Goal: Task Accomplishment & Management: Use online tool/utility

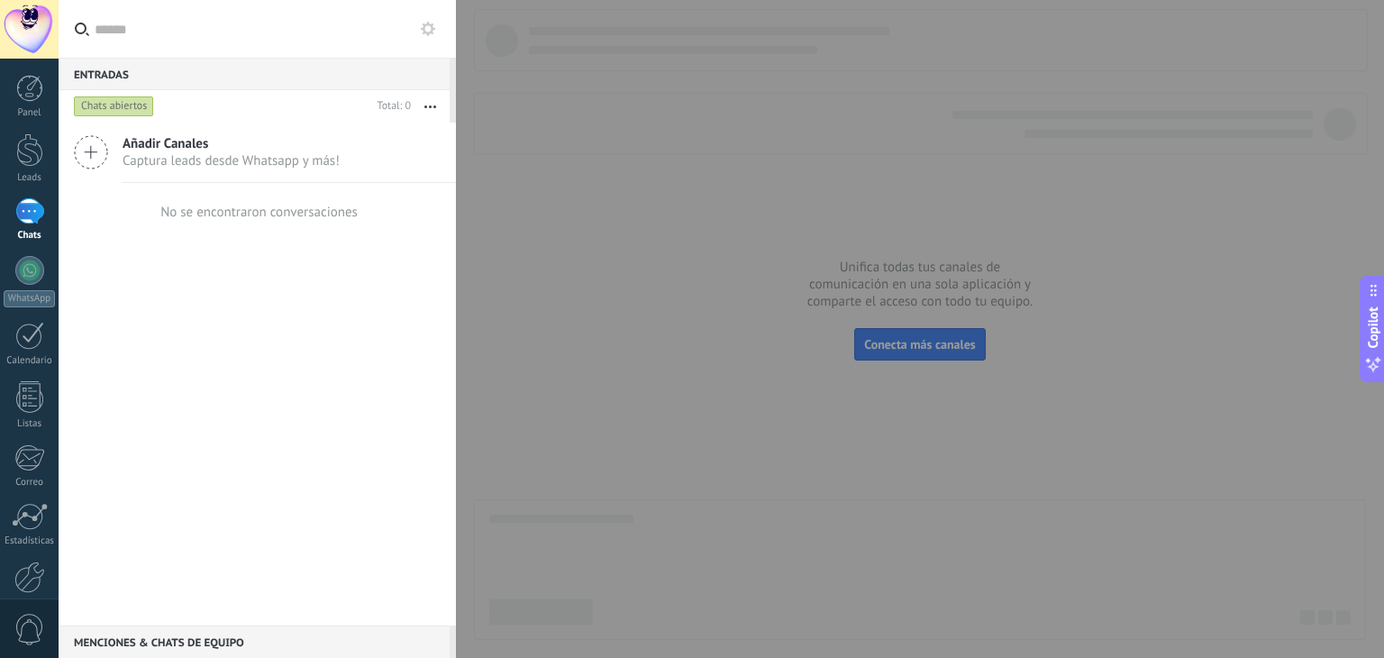
click at [284, 154] on span "Captura leads desde Whatsapp y más!" at bounding box center [231, 160] width 217 height 17
click at [90, 151] on icon at bounding box center [91, 152] width 34 height 34
click at [90, 153] on icon at bounding box center [91, 152] width 34 height 34
click at [596, 386] on div at bounding box center [692, 329] width 1384 height 658
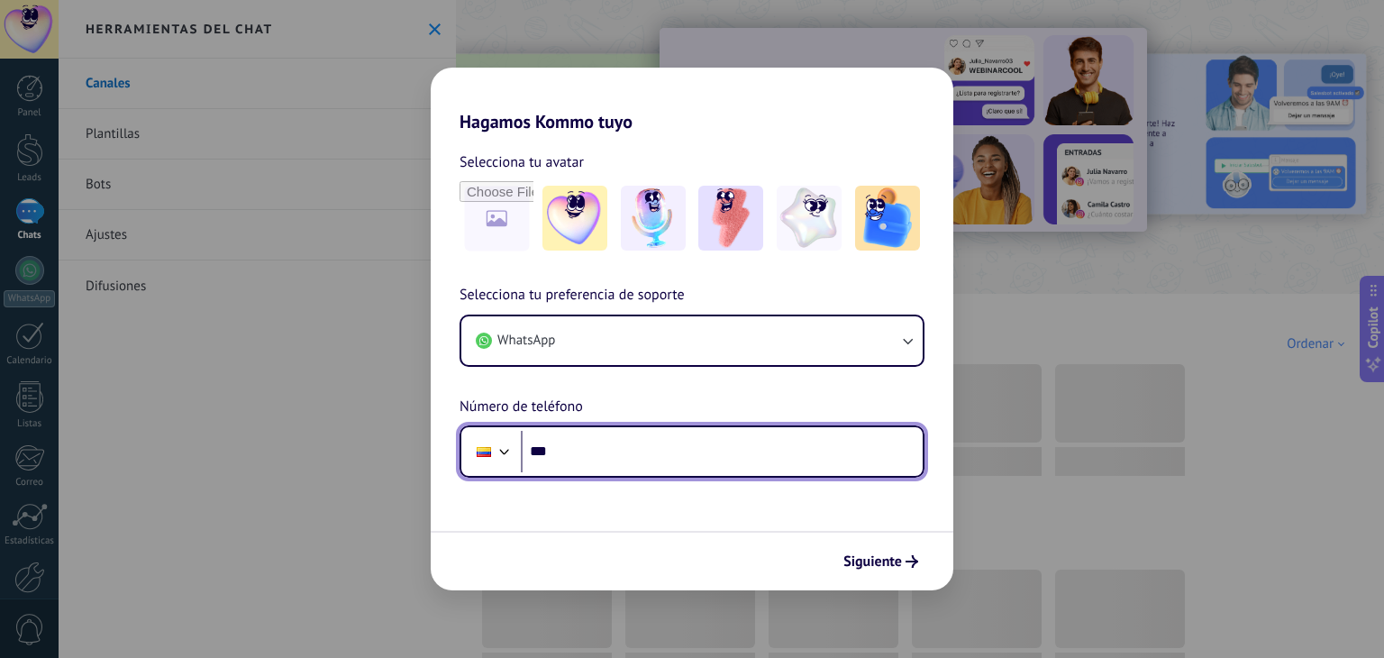
click at [580, 461] on input "***" at bounding box center [722, 451] width 402 height 41
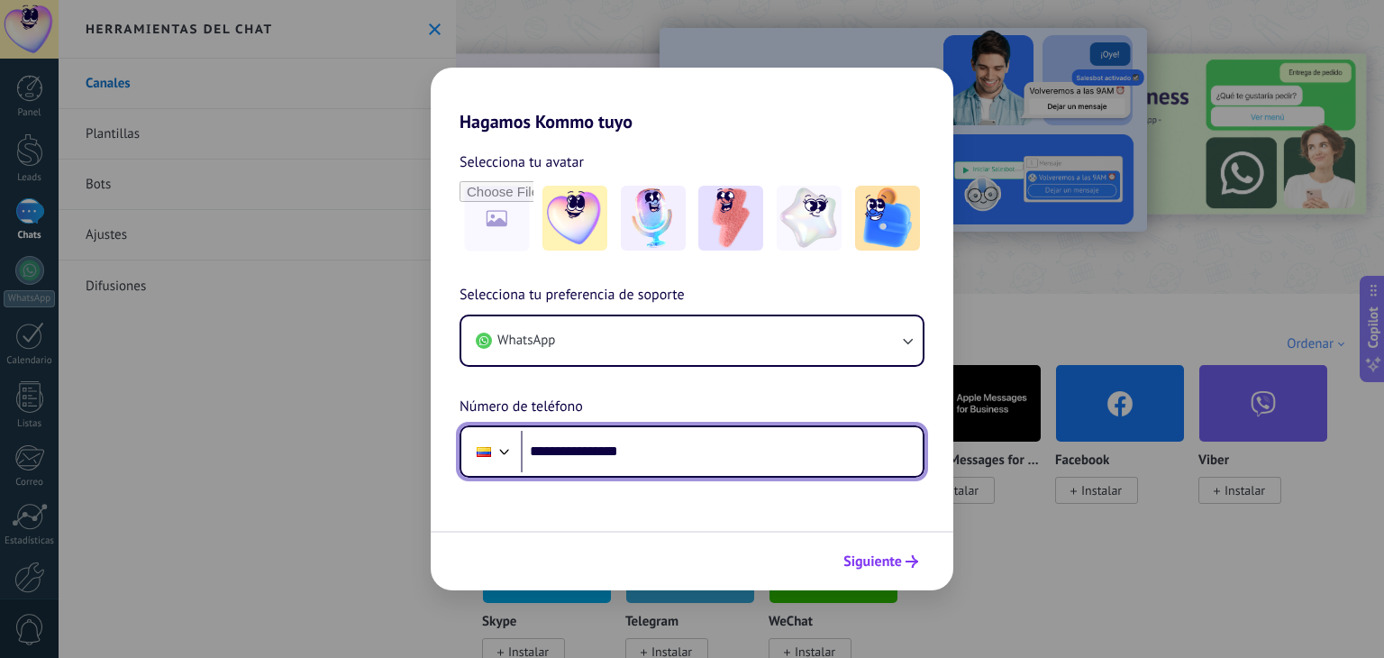
type input "**********"
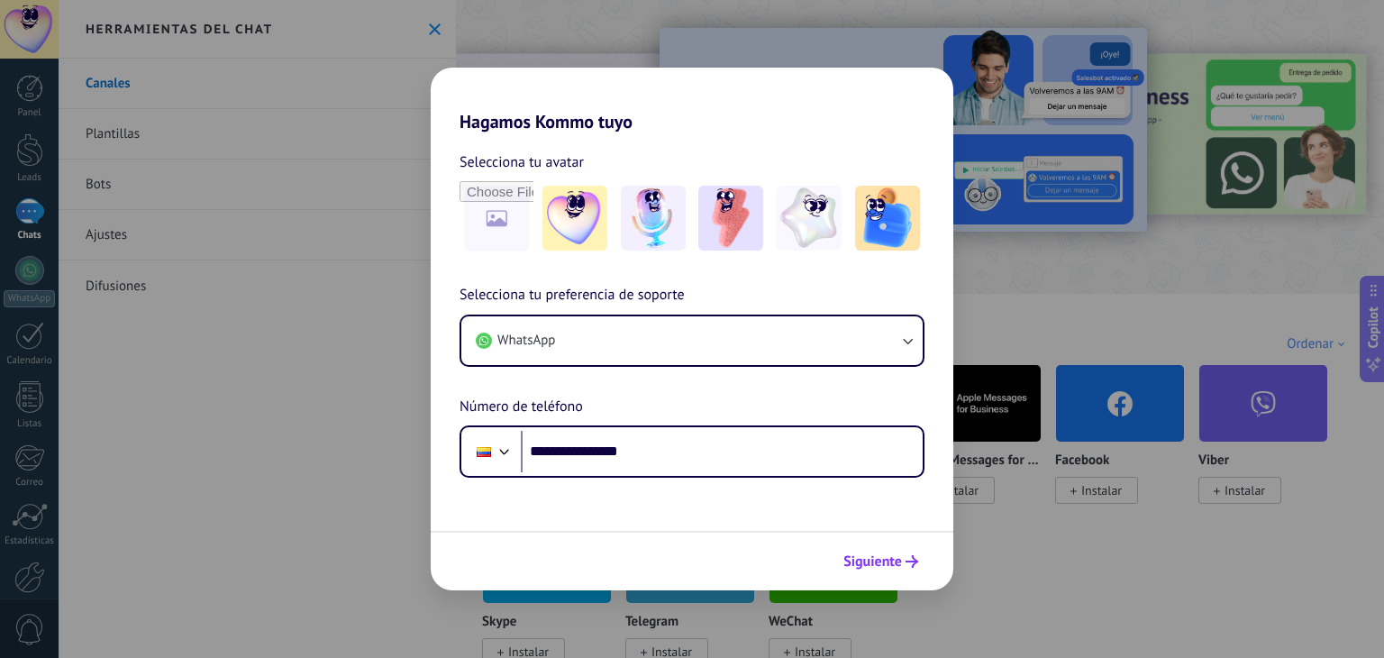
click at [843, 550] on button "Siguiente" at bounding box center [880, 561] width 91 height 31
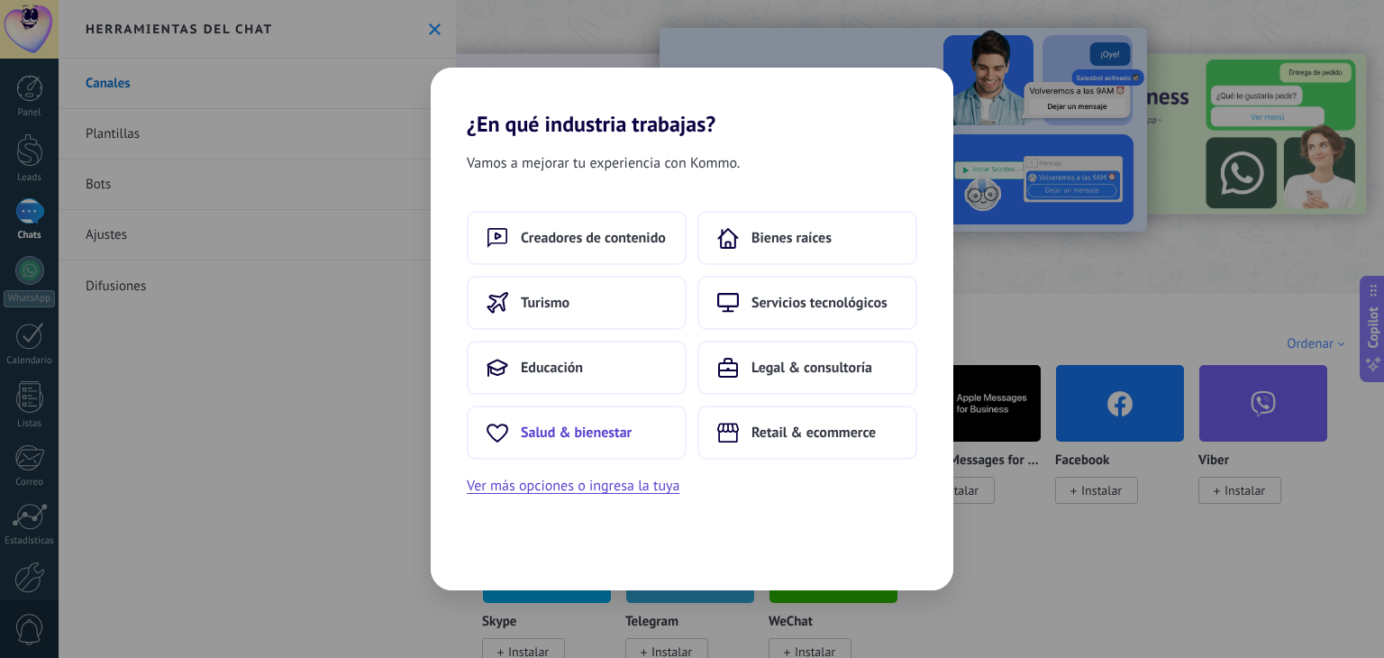
click at [583, 429] on span "Salud & bienestar" at bounding box center [576, 432] width 111 height 18
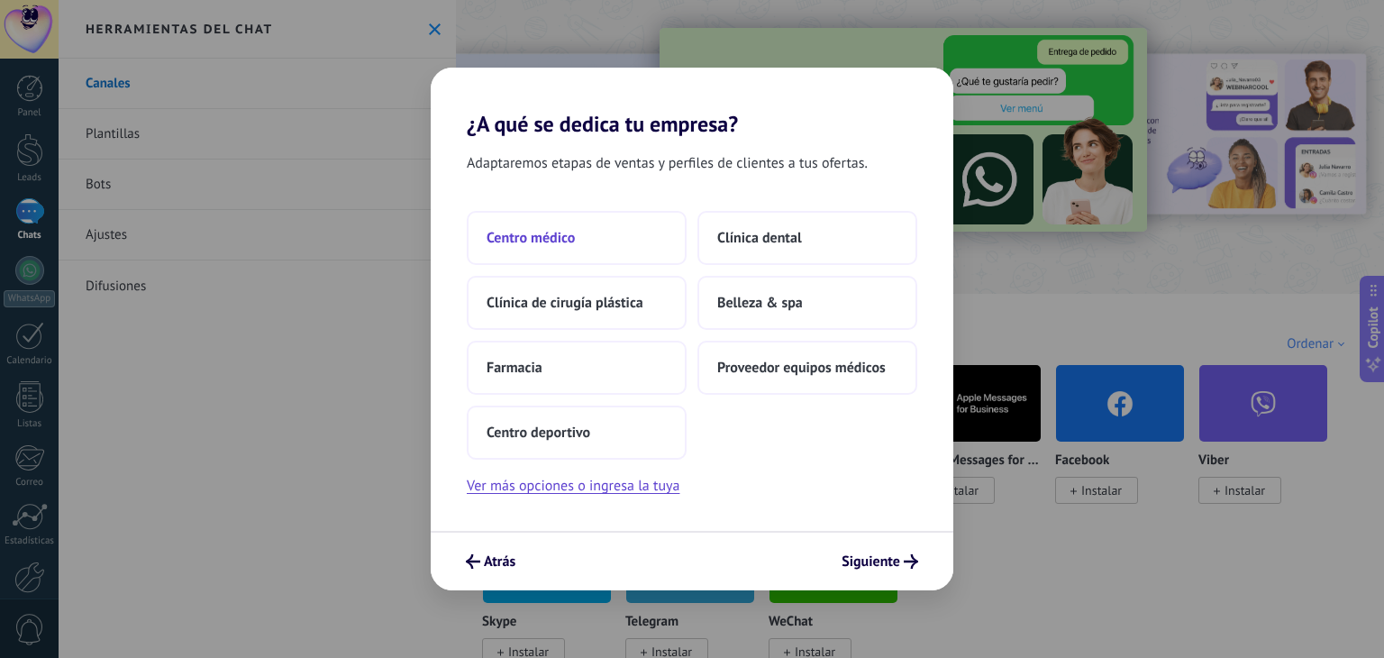
click at [531, 231] on span "Centro médico" at bounding box center [530, 238] width 88 height 18
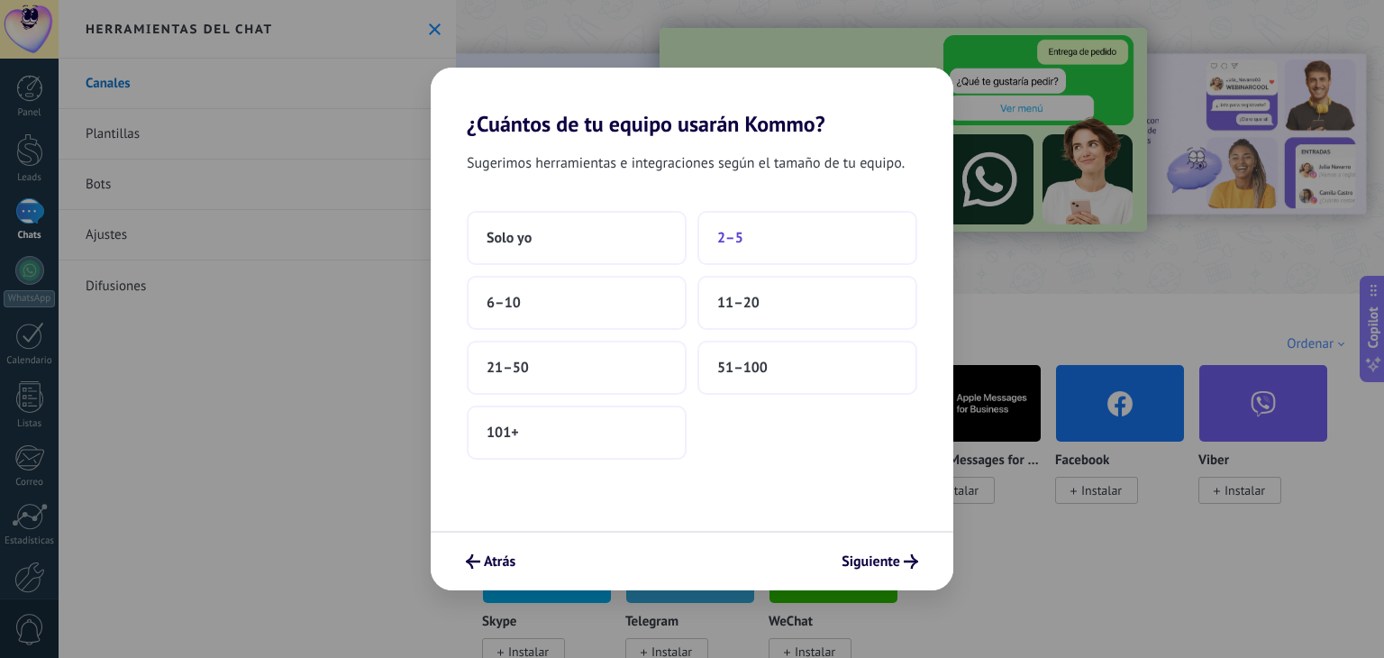
click at [803, 237] on button "2–5" at bounding box center [807, 238] width 220 height 54
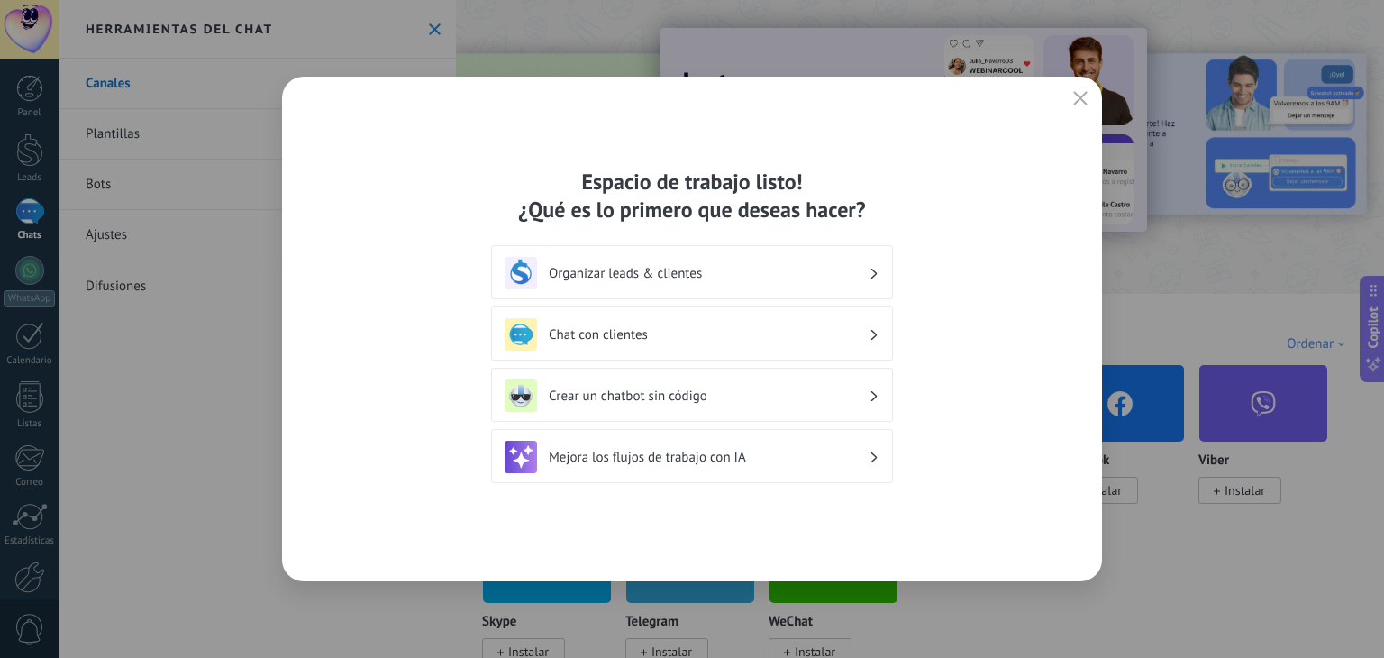
click at [643, 333] on h3 "Chat con clientes" at bounding box center [709, 334] width 320 height 17
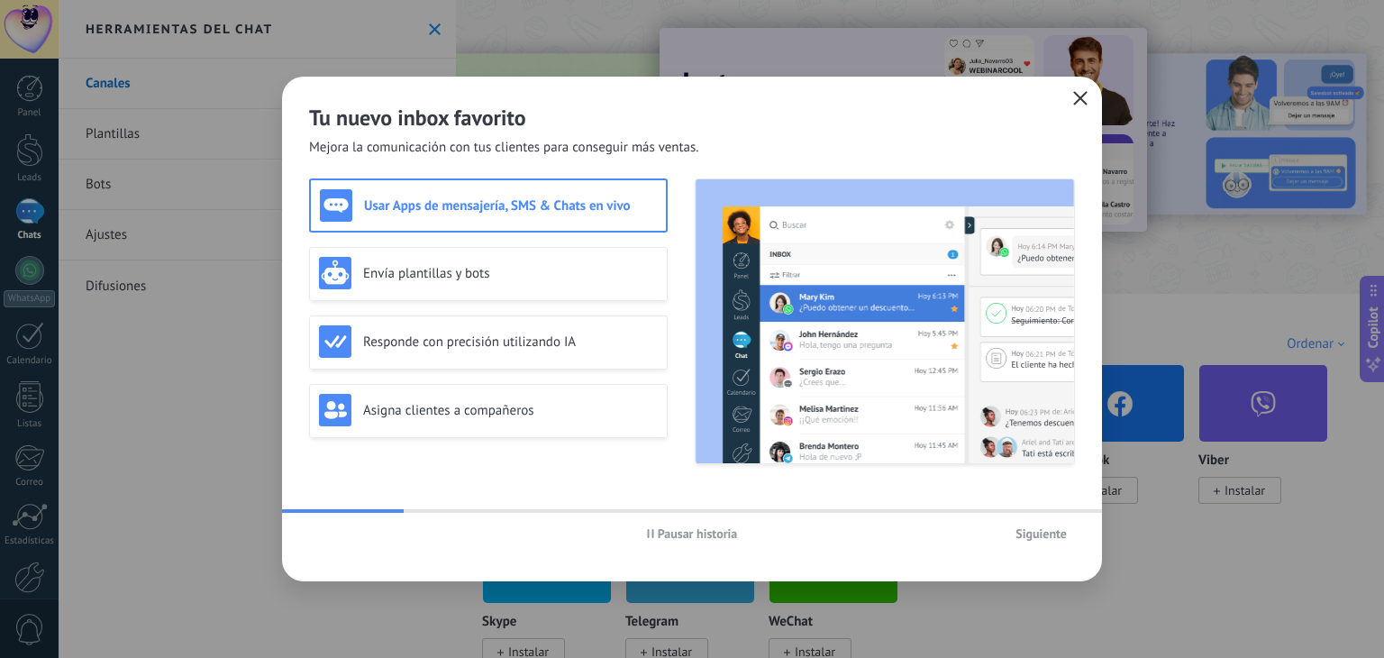
click at [1068, 99] on button "button" at bounding box center [1079, 98] width 23 height 25
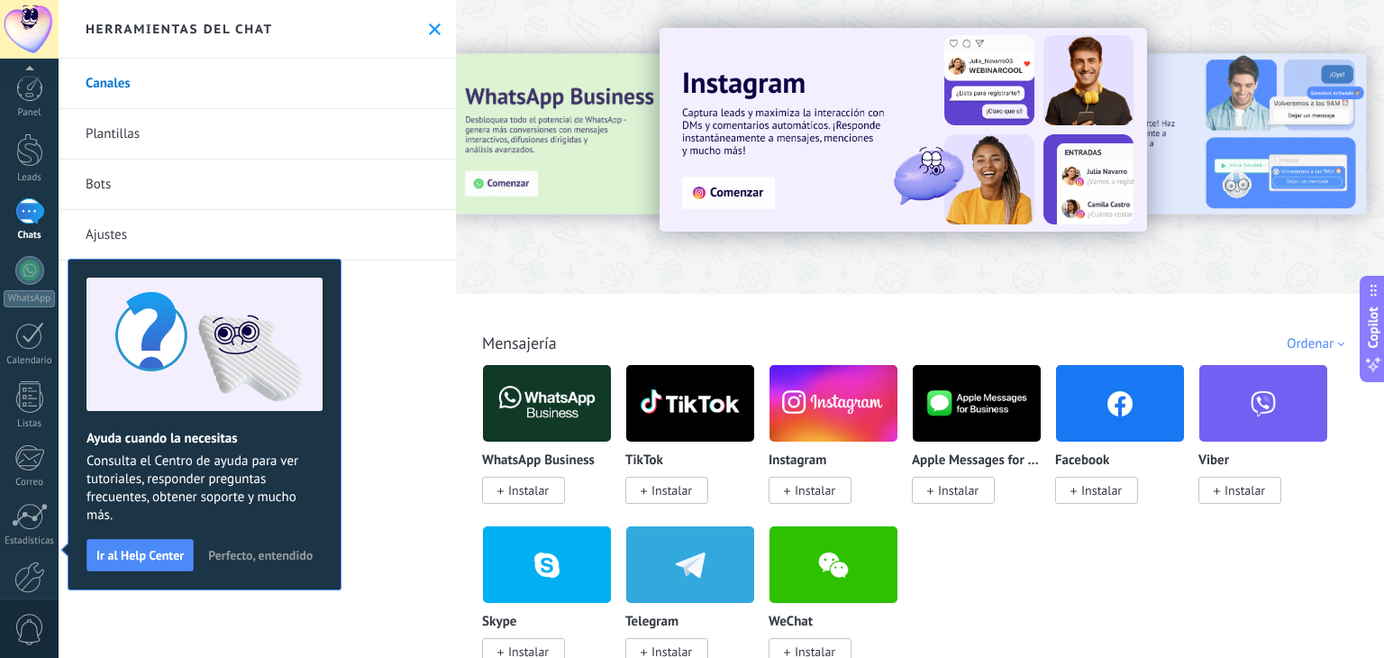
scroll to position [91, 0]
click at [523, 486] on span "Instalar" at bounding box center [528, 490] width 41 height 16
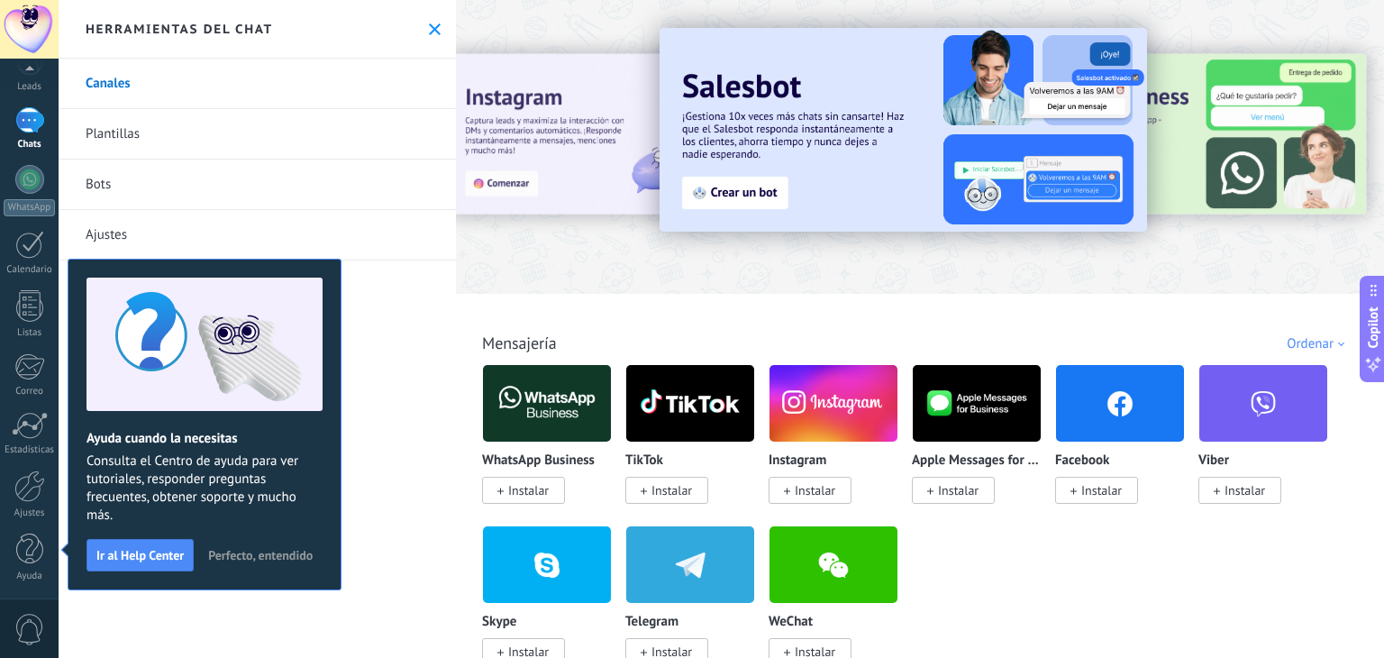
click at [523, 485] on span "Instalar" at bounding box center [528, 490] width 41 height 16
click at [523, 486] on span "Instalar" at bounding box center [528, 490] width 41 height 16
click at [524, 401] on img at bounding box center [547, 402] width 128 height 87
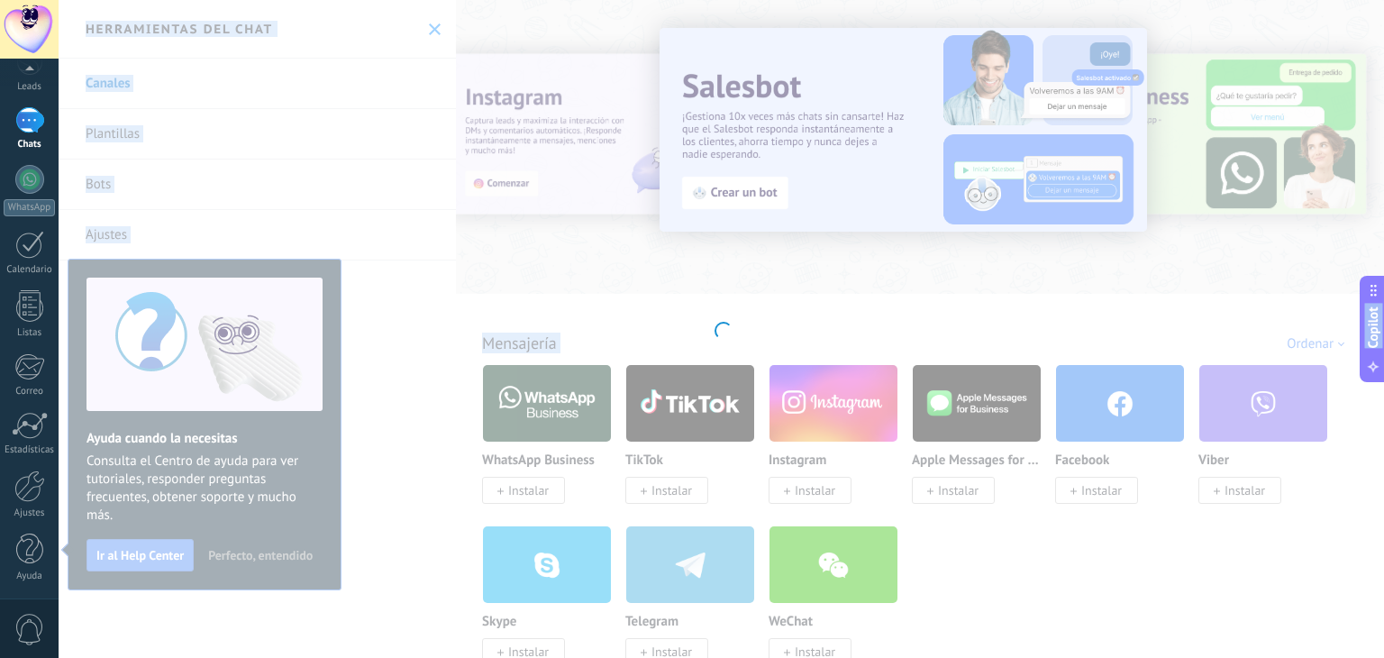
click at [524, 401] on div at bounding box center [721, 329] width 1325 height 658
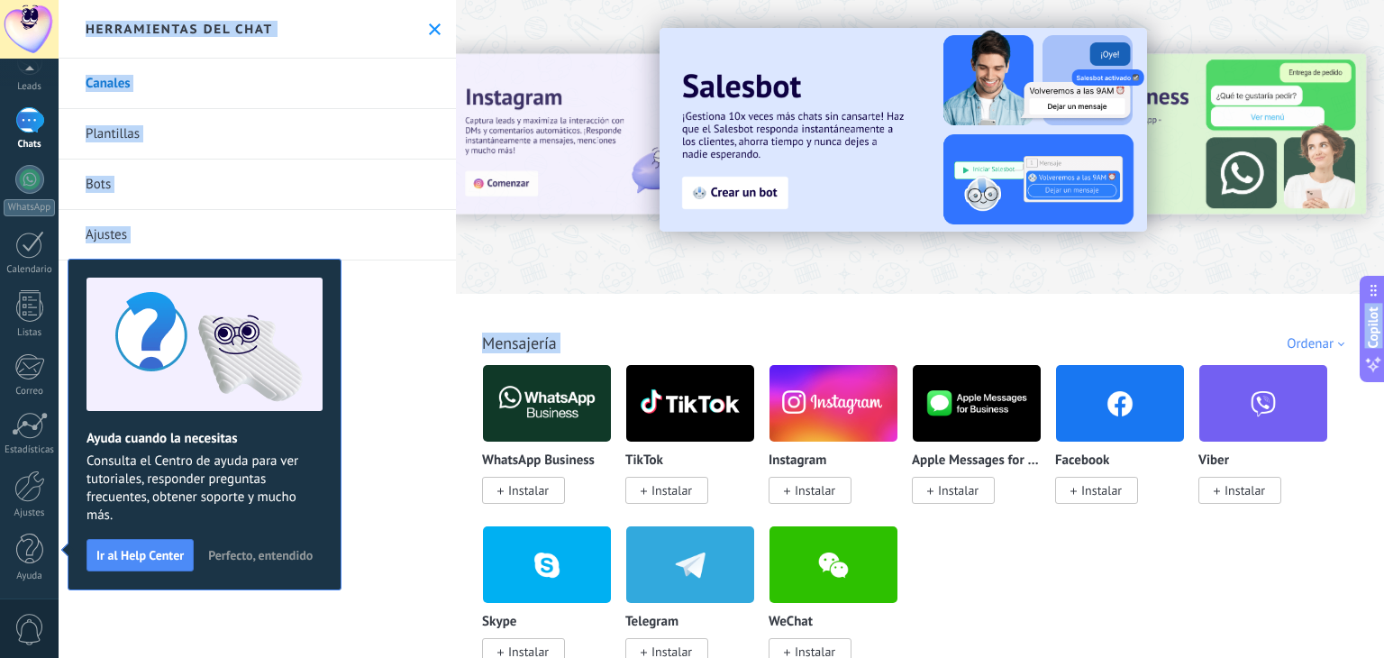
click at [497, 359] on div "Mensajería WhatsApp Business Instalar TikTok Instalar Instagram Instalar Apple …" at bounding box center [919, 480] width 917 height 368
click at [490, 413] on img at bounding box center [547, 402] width 128 height 87
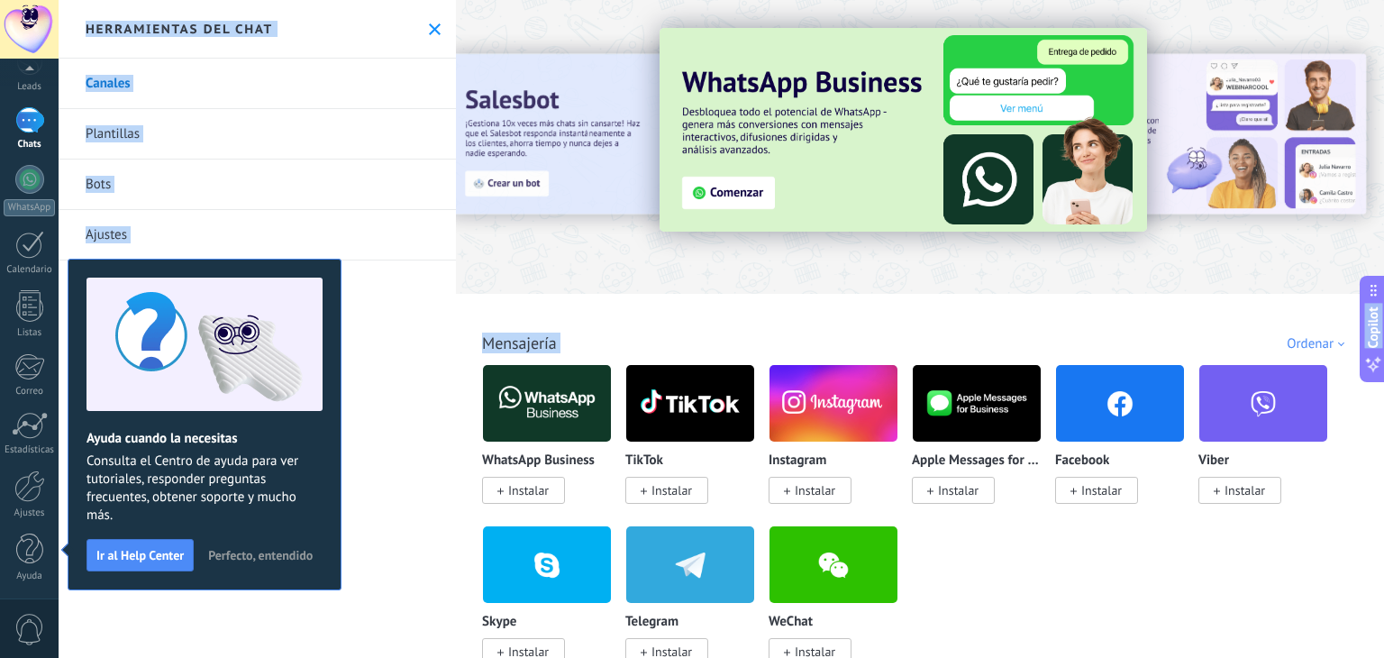
click at [490, 413] on img at bounding box center [547, 402] width 128 height 87
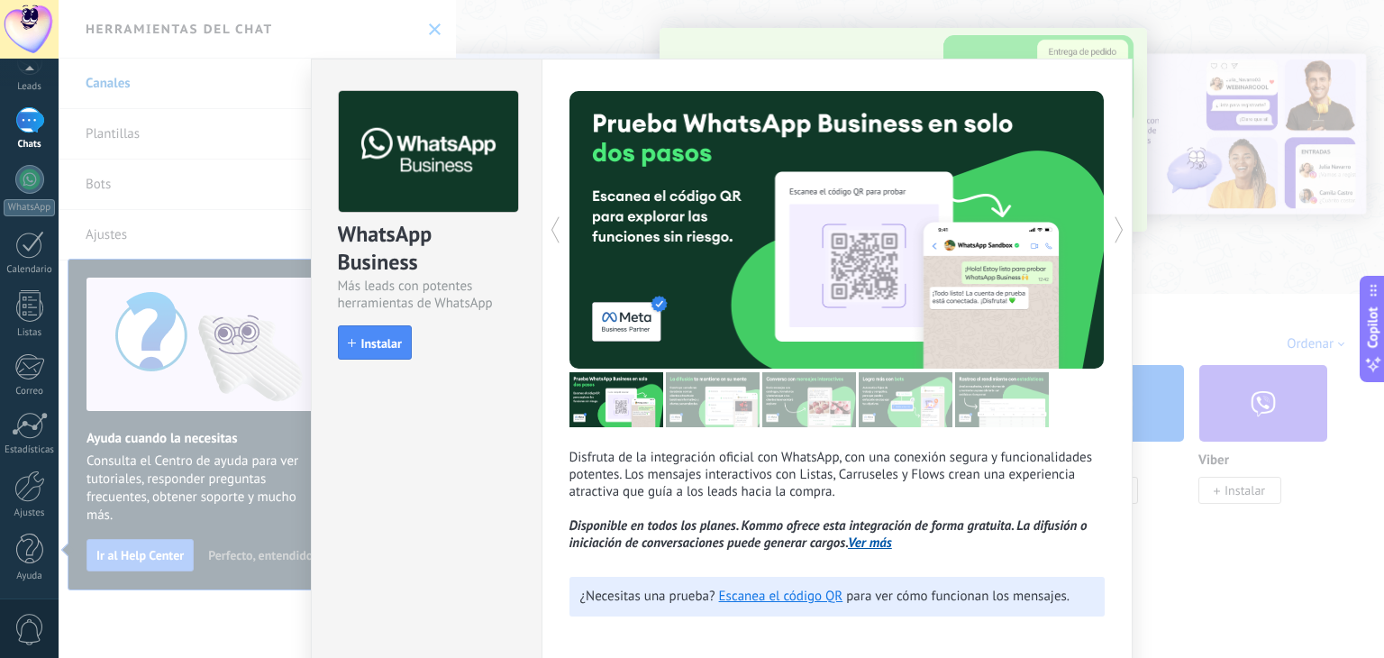
click at [549, 504] on div "Disfruta de la integración oficial con WhatsApp, con una conexión segura y func…" at bounding box center [836, 364] width 591 height 610
click at [361, 345] on span "Instalar" at bounding box center [381, 343] width 41 height 13
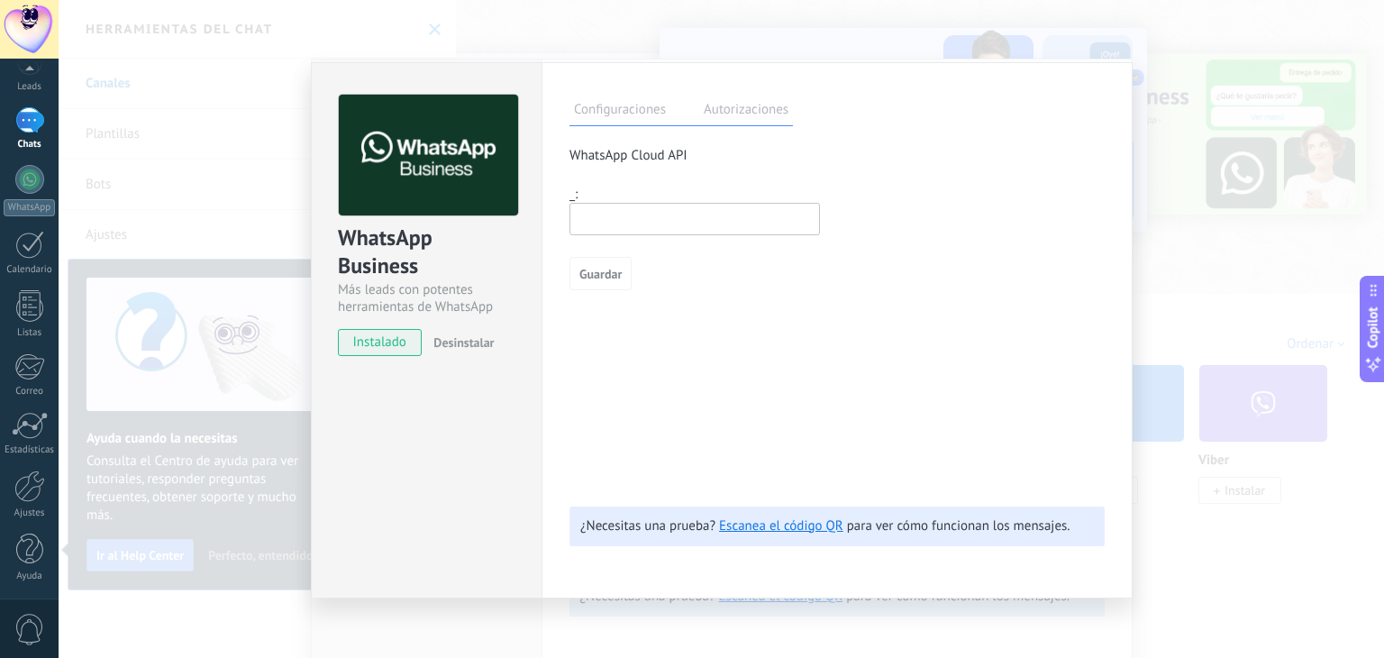
click at [811, 14] on div "WhatsApp Business Más leads con potentes herramientas de WhatsApp instalado Des…" at bounding box center [721, 329] width 1325 height 658
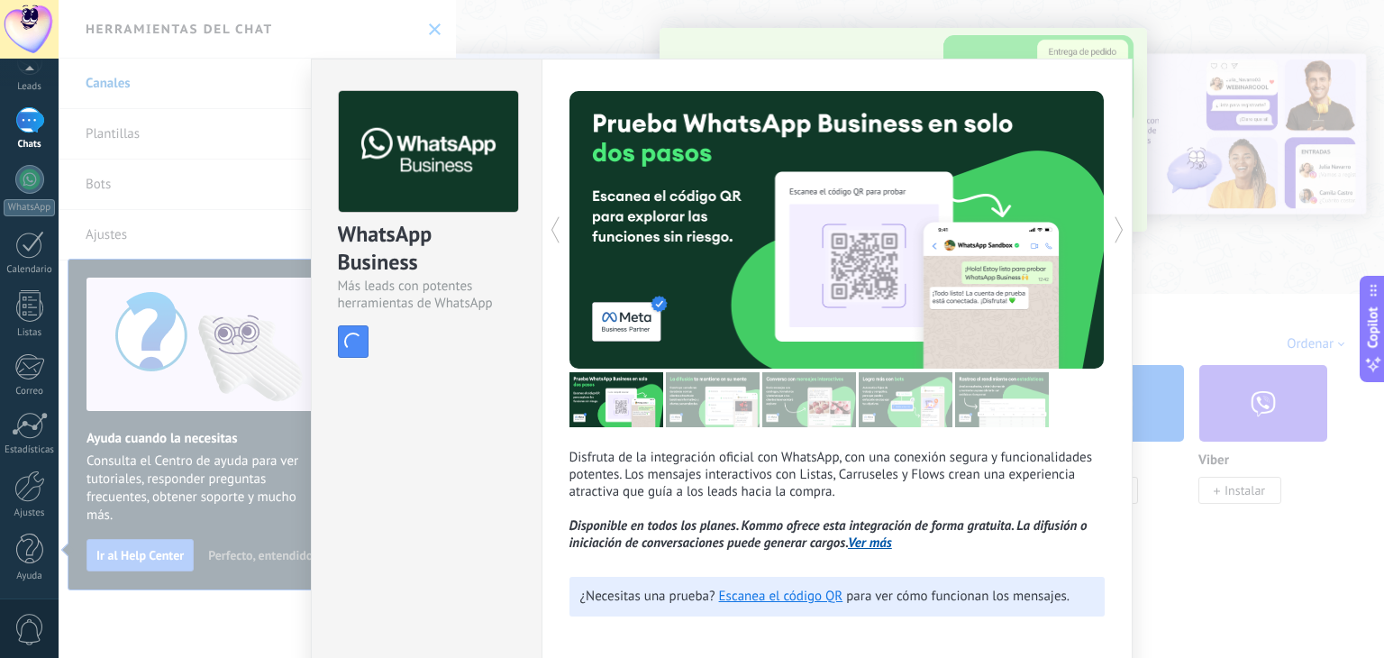
click at [716, 20] on div "WhatsApp Business Más leads con potentes herramientas de WhatsApp install Insta…" at bounding box center [721, 329] width 1325 height 658
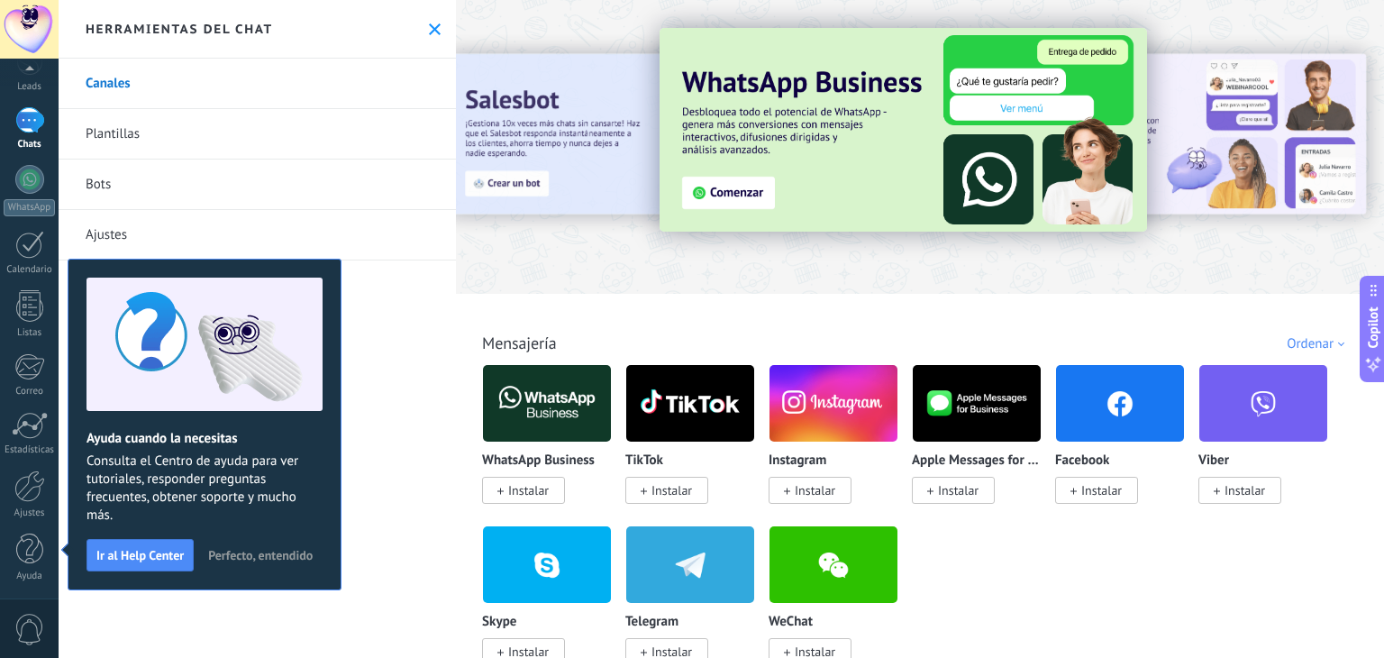
click at [533, 406] on img at bounding box center [547, 402] width 128 height 87
click at [521, 496] on span "Instalar" at bounding box center [528, 490] width 41 height 16
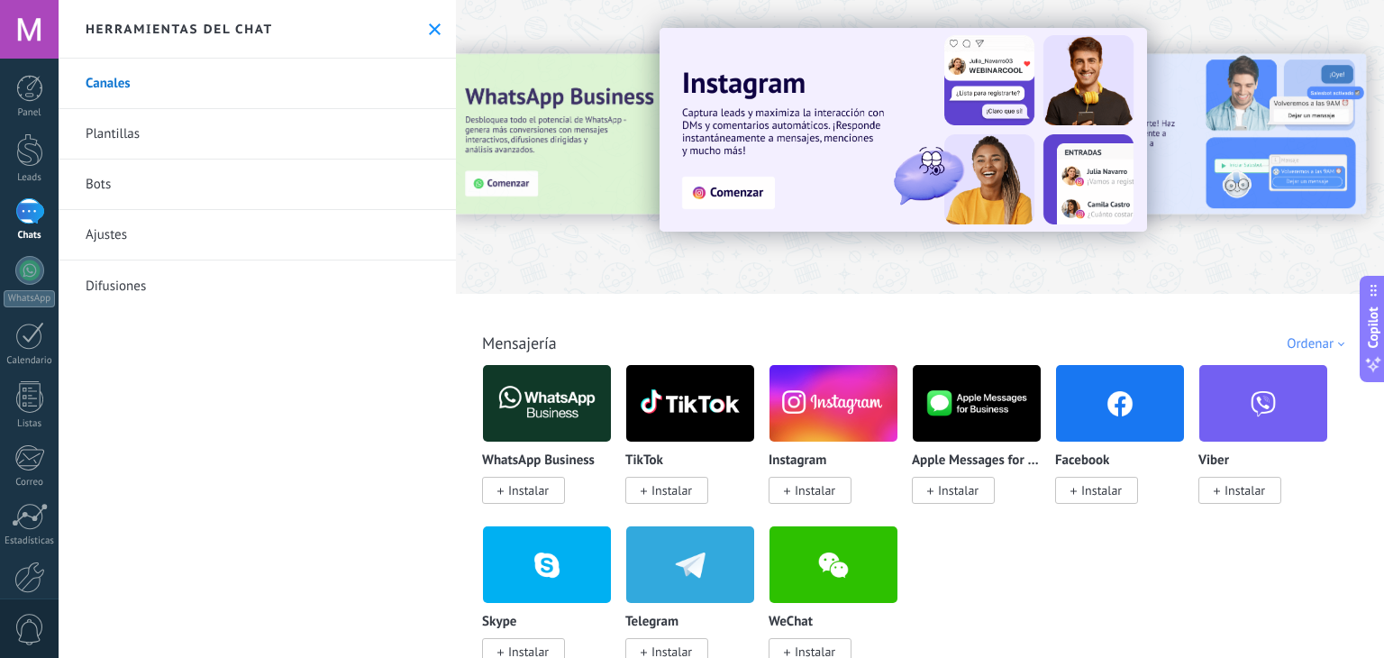
click at [541, 488] on span "Instalar" at bounding box center [528, 490] width 41 height 16
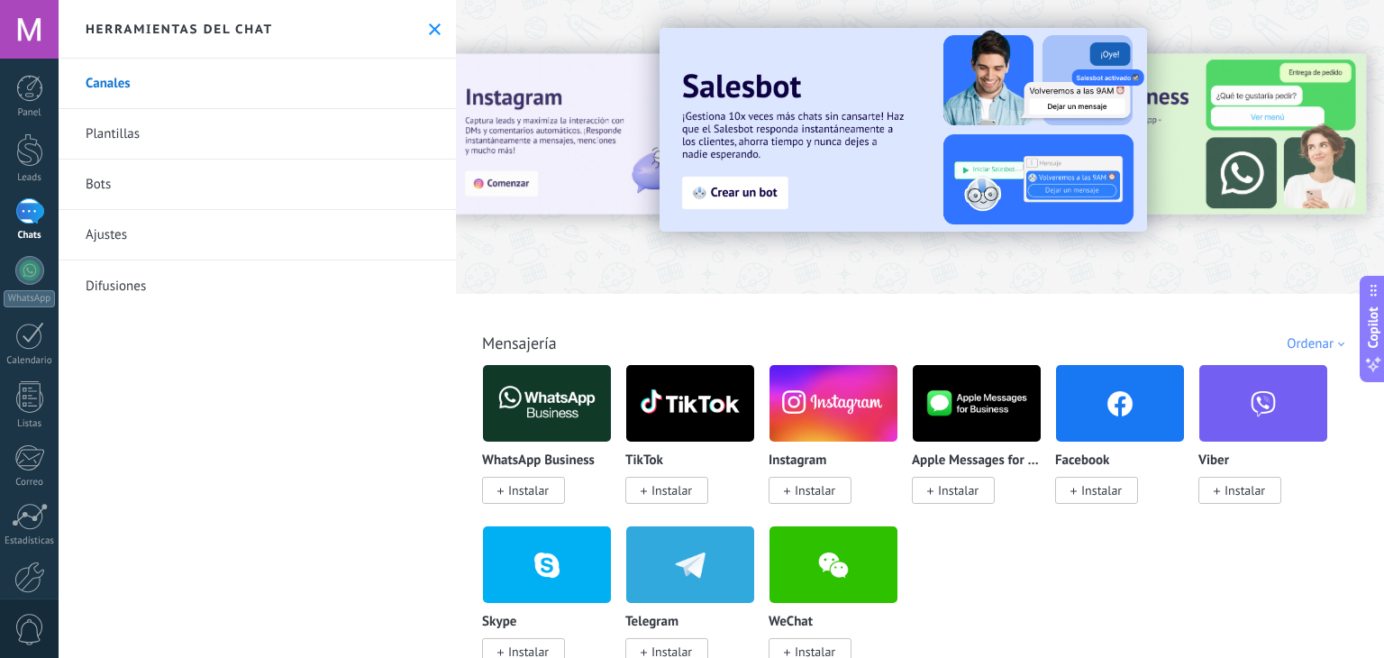
click at [541, 488] on span "Instalar" at bounding box center [528, 490] width 41 height 16
click at [504, 371] on img at bounding box center [547, 402] width 128 height 87
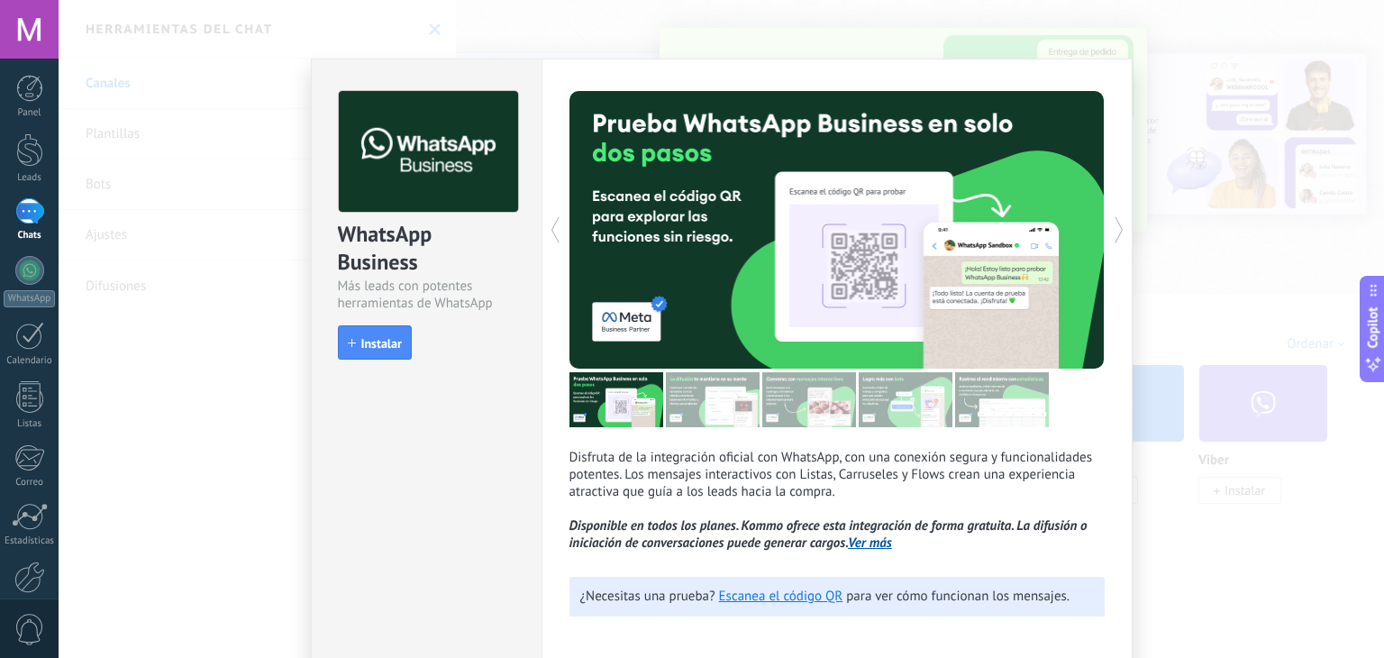
click at [324, 316] on div "WhatsApp Business Más leads con potentes herramientas de WhatsApp install Insta…" at bounding box center [427, 216] width 230 height 314
click at [341, 338] on button "Instalar" at bounding box center [375, 342] width 74 height 34
click at [341, 338] on span "button" at bounding box center [352, 341] width 23 height 23
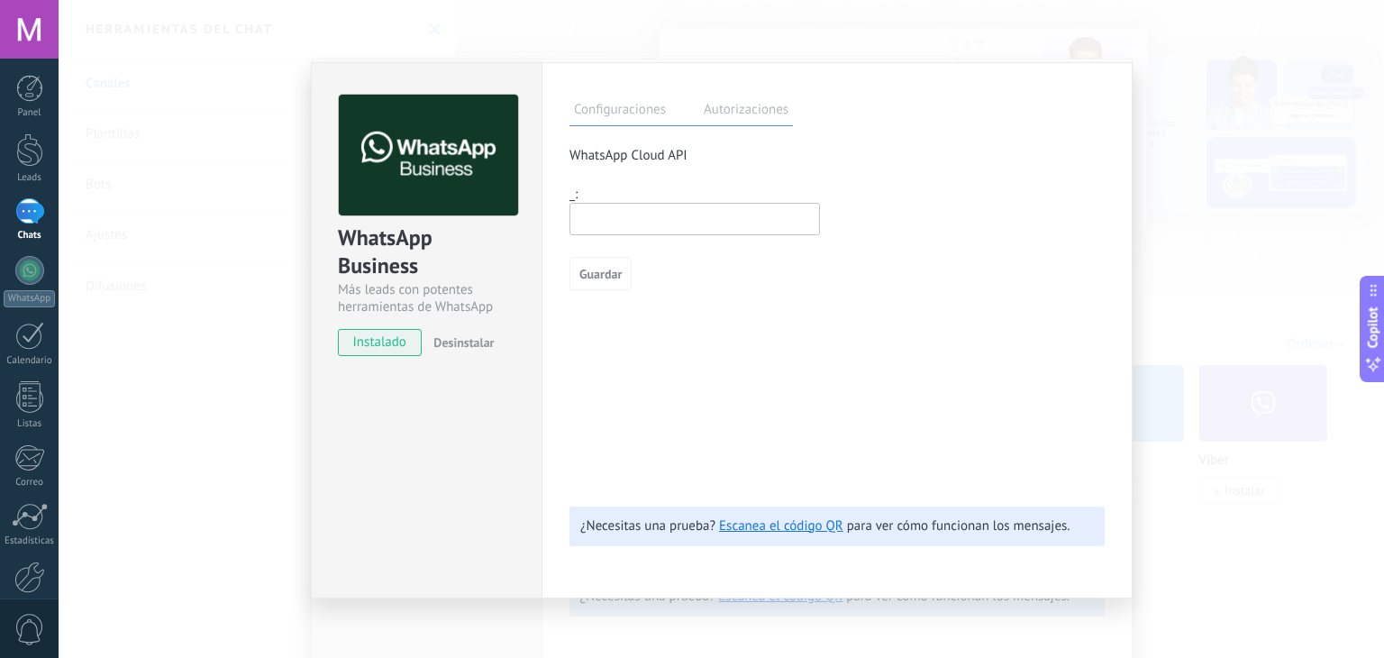
click at [718, 120] on label "Autorizaciones" at bounding box center [746, 112] width 94 height 26
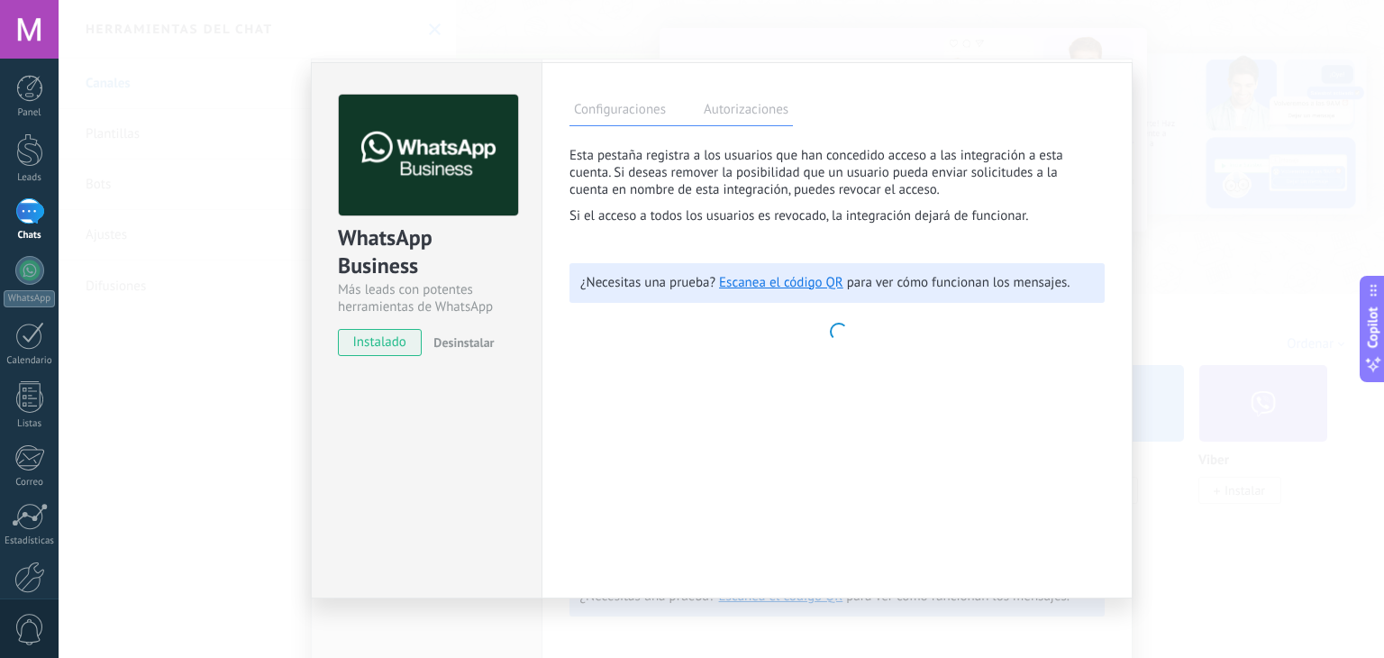
click at [608, 105] on label "Configuraciones" at bounding box center [619, 112] width 101 height 26
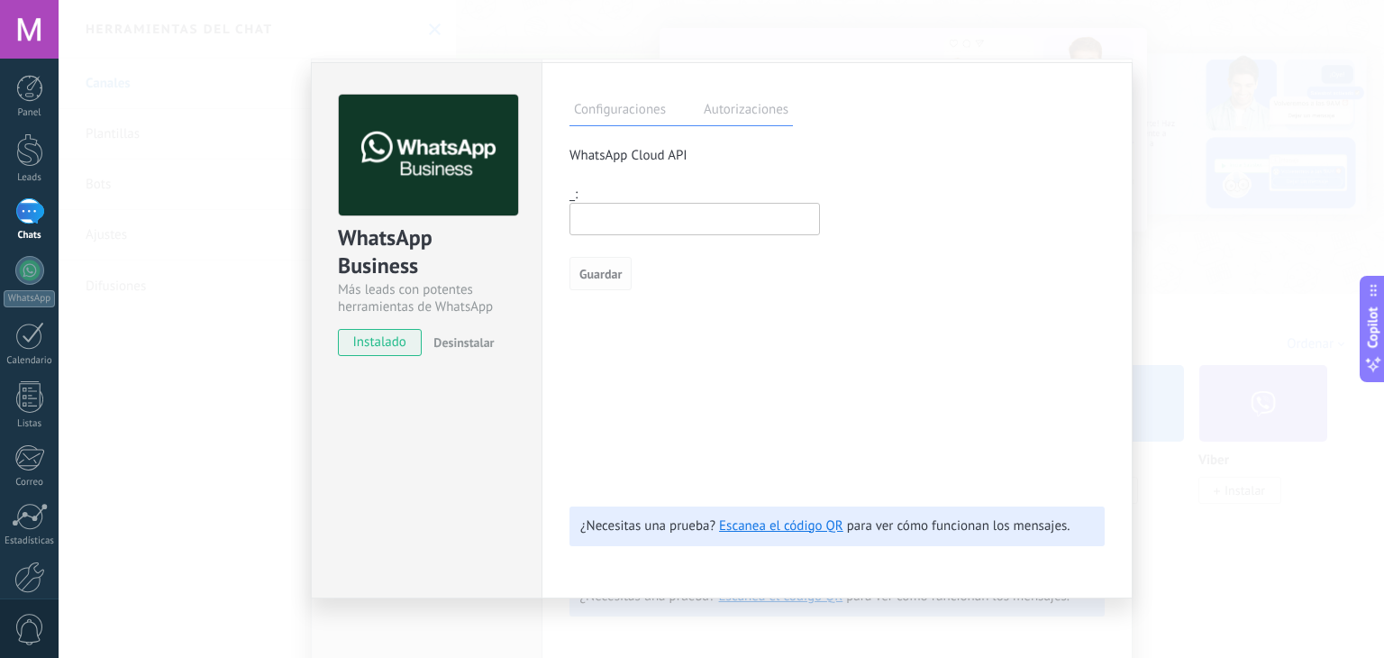
click at [606, 268] on span "Guardar" at bounding box center [600, 274] width 42 height 13
click at [376, 347] on span "instalado" at bounding box center [380, 342] width 82 height 27
click at [877, 60] on div "WhatsApp Business Más leads con potentes herramientas de WhatsApp instalado Des…" at bounding box center [721, 329] width 1325 height 658
click at [856, 33] on div "WhatsApp Business Más leads con potentes herramientas de WhatsApp instalado Des…" at bounding box center [721, 329] width 1325 height 658
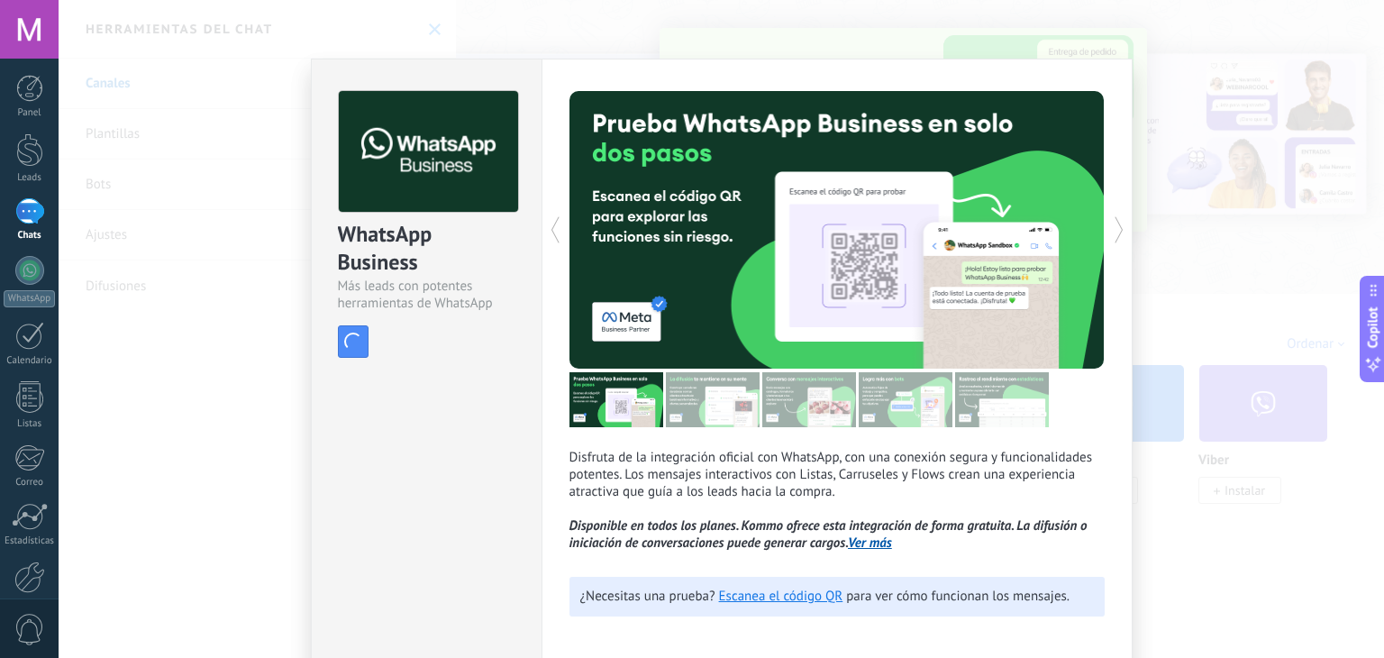
click at [856, 33] on div "WhatsApp Business Más leads con potentes herramientas de WhatsApp install Insta…" at bounding box center [721, 329] width 1325 height 658
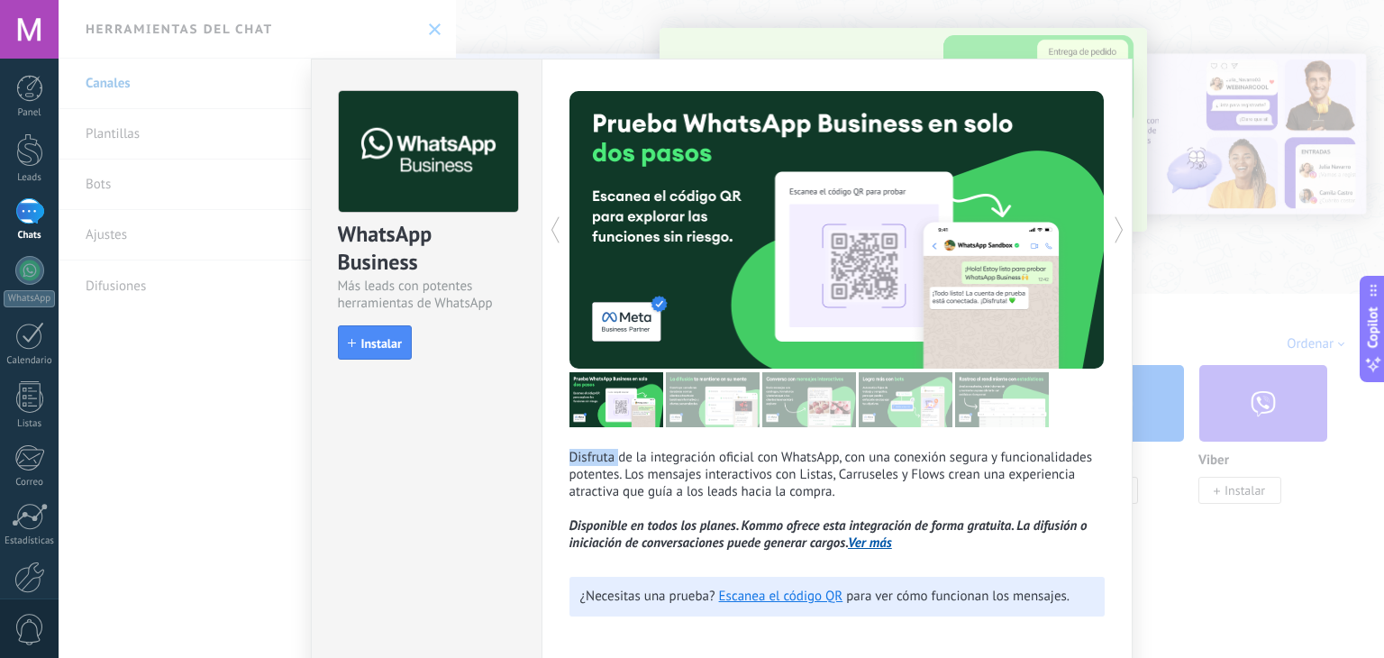
click at [856, 33] on div "WhatsApp Business Más leads con potentes herramientas de WhatsApp install Insta…" at bounding box center [721, 329] width 1325 height 658
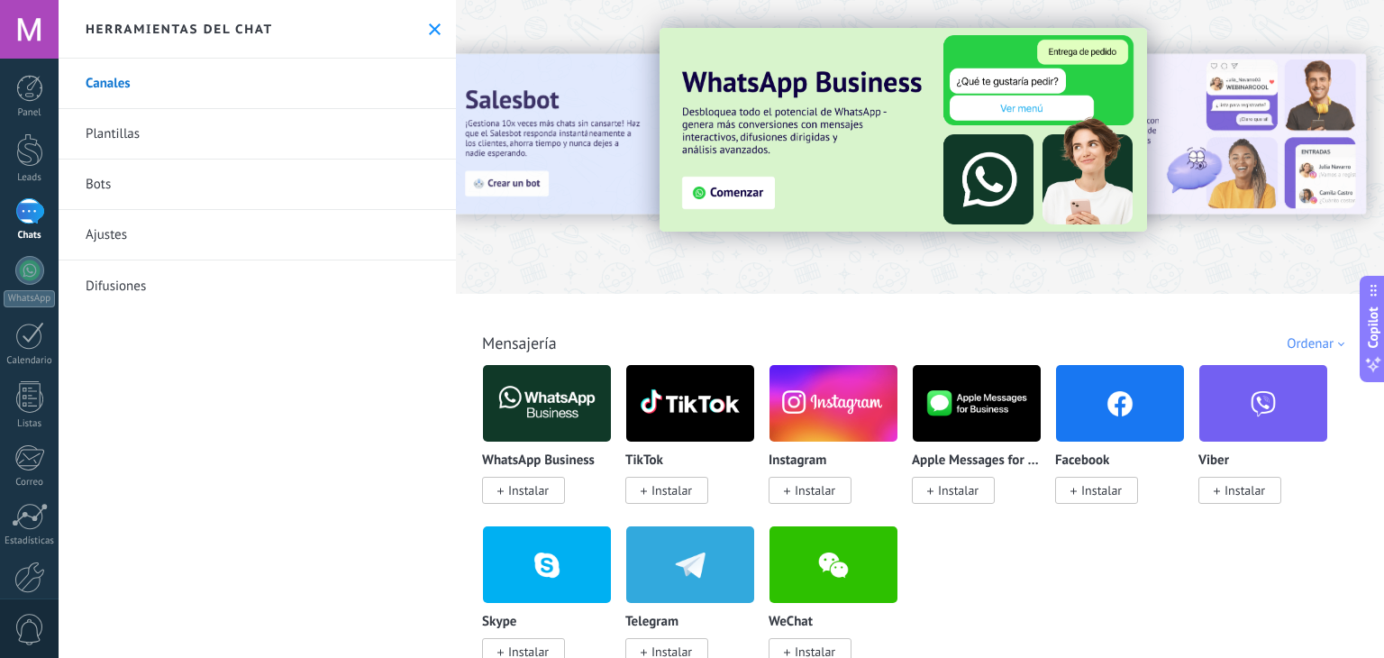
click at [538, 491] on span "Instalar" at bounding box center [528, 490] width 41 height 16
click at [533, 485] on span "Instalar" at bounding box center [528, 490] width 41 height 16
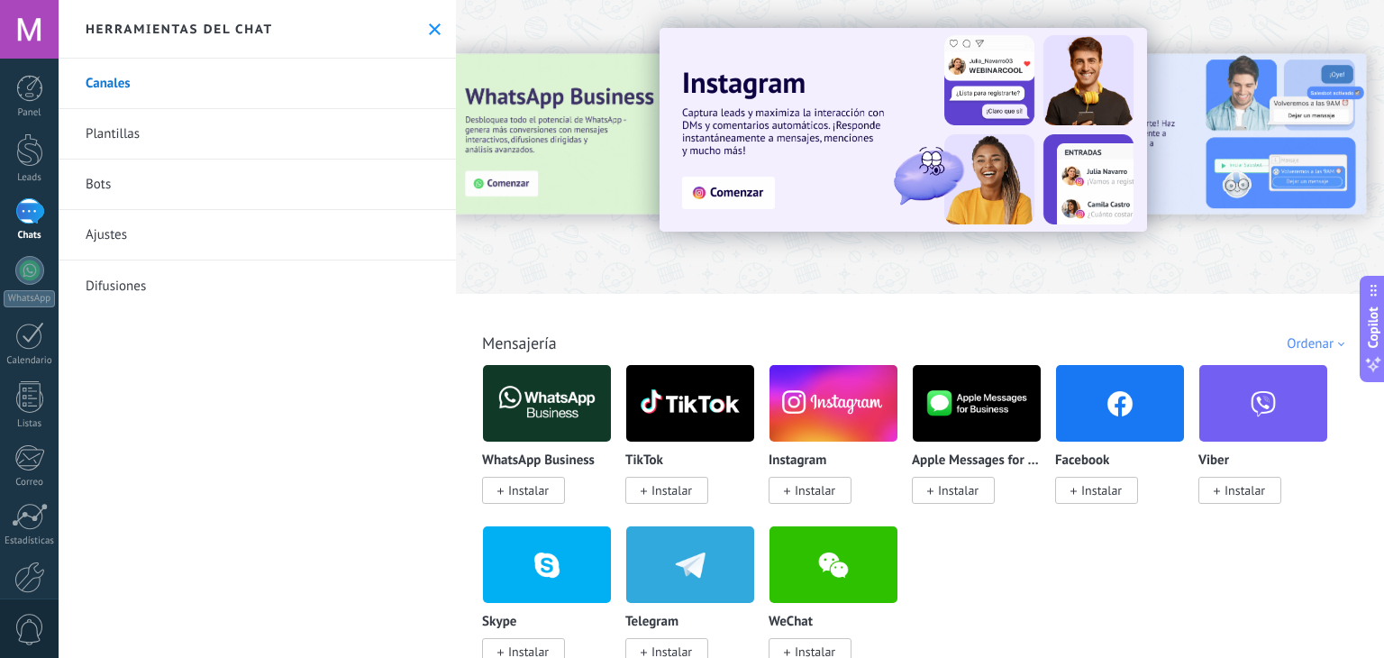
click at [533, 485] on span "Instalar" at bounding box center [528, 490] width 41 height 16
click at [530, 490] on span "Instalar" at bounding box center [528, 490] width 41 height 16
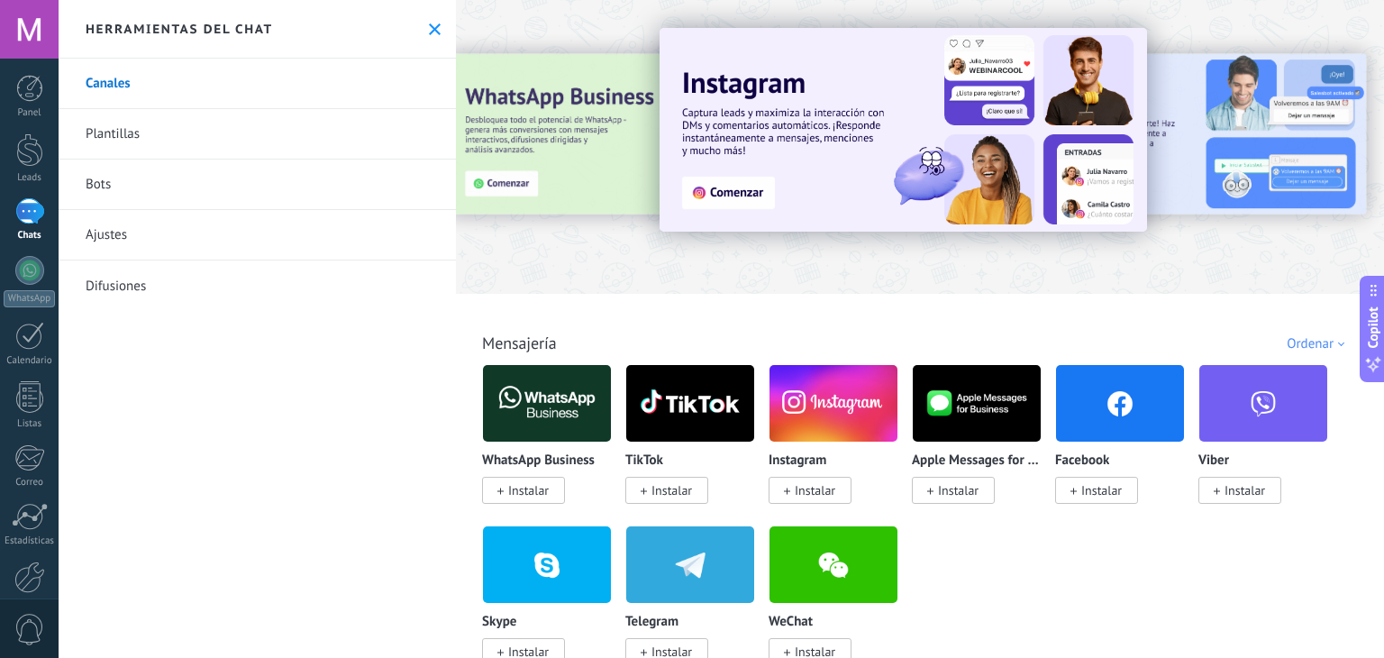
click at [530, 490] on span "Instalar" at bounding box center [528, 490] width 41 height 16
click at [530, 492] on span "Instalar" at bounding box center [528, 490] width 41 height 16
click at [633, 486] on span "Instalar" at bounding box center [666, 490] width 83 height 27
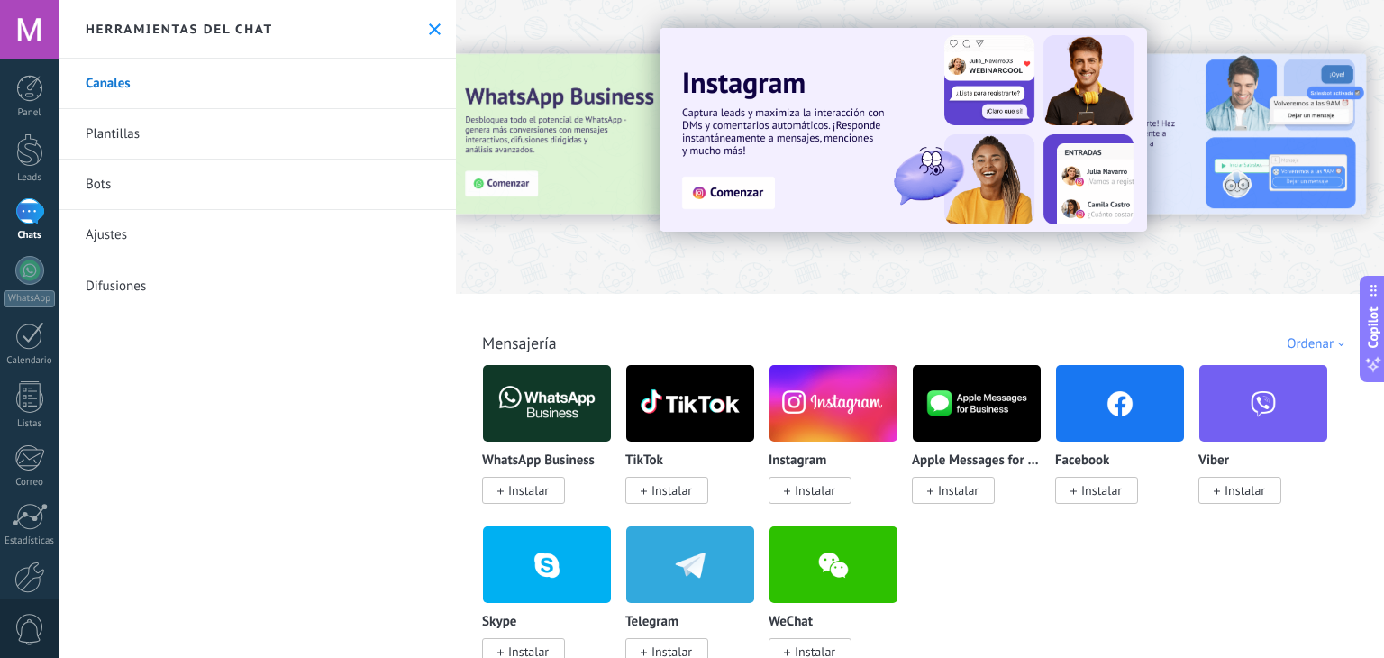
click at [633, 486] on span "Instalar" at bounding box center [666, 490] width 83 height 27
click at [444, 484] on div "Canales [GEOGRAPHIC_DATA] Bots Ajustes Difusiones" at bounding box center [257, 358] width 397 height 599
click at [439, 34] on div "Herramientas del chat" at bounding box center [257, 29] width 397 height 59
click at [430, 33] on icon at bounding box center [435, 29] width 12 height 12
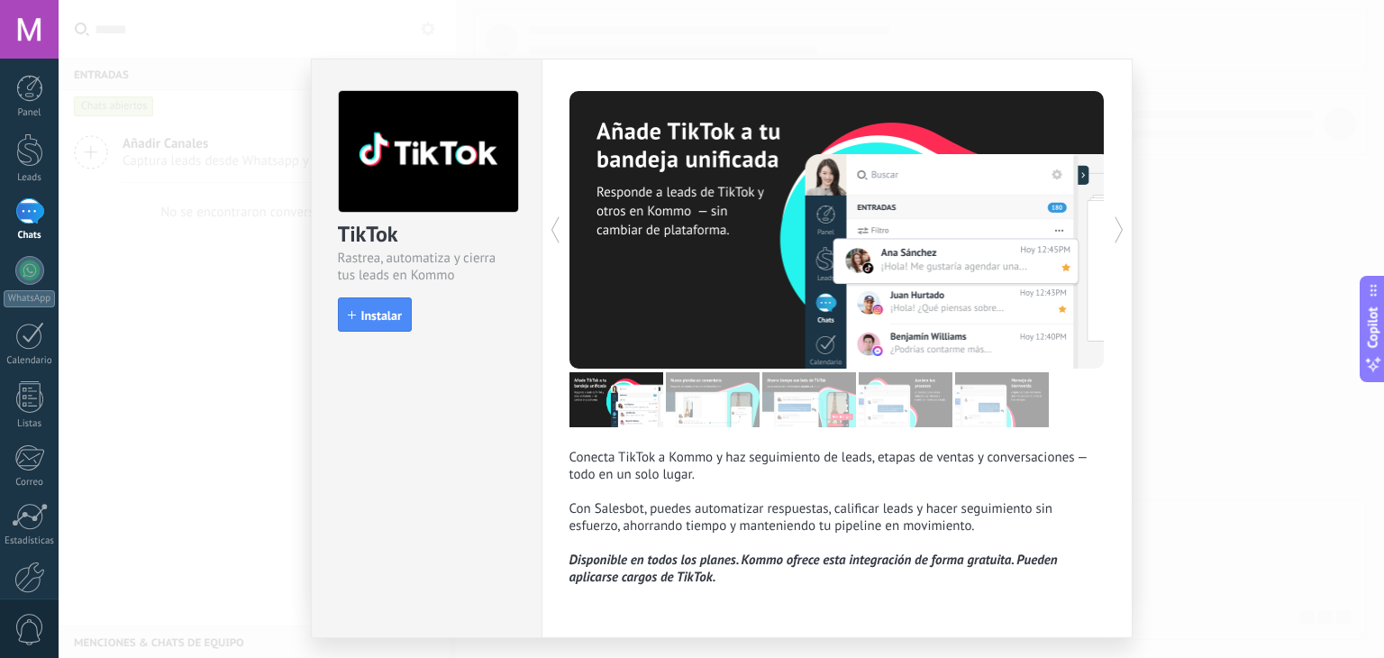
click at [907, 347] on div at bounding box center [971, 229] width 268 height 277
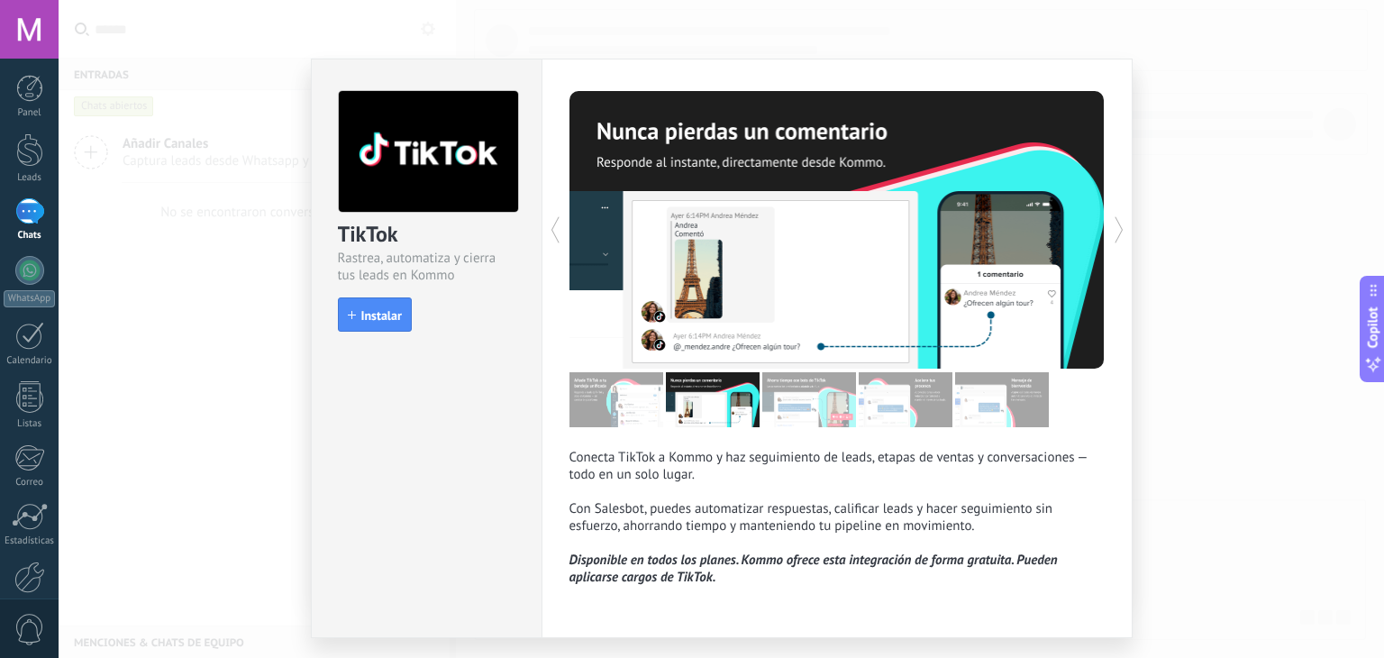
click at [230, 177] on div "TikTok Rastrea, automatiza y cierra tus leads en Kommo install Instalar Conecta…" at bounding box center [721, 329] width 1325 height 658
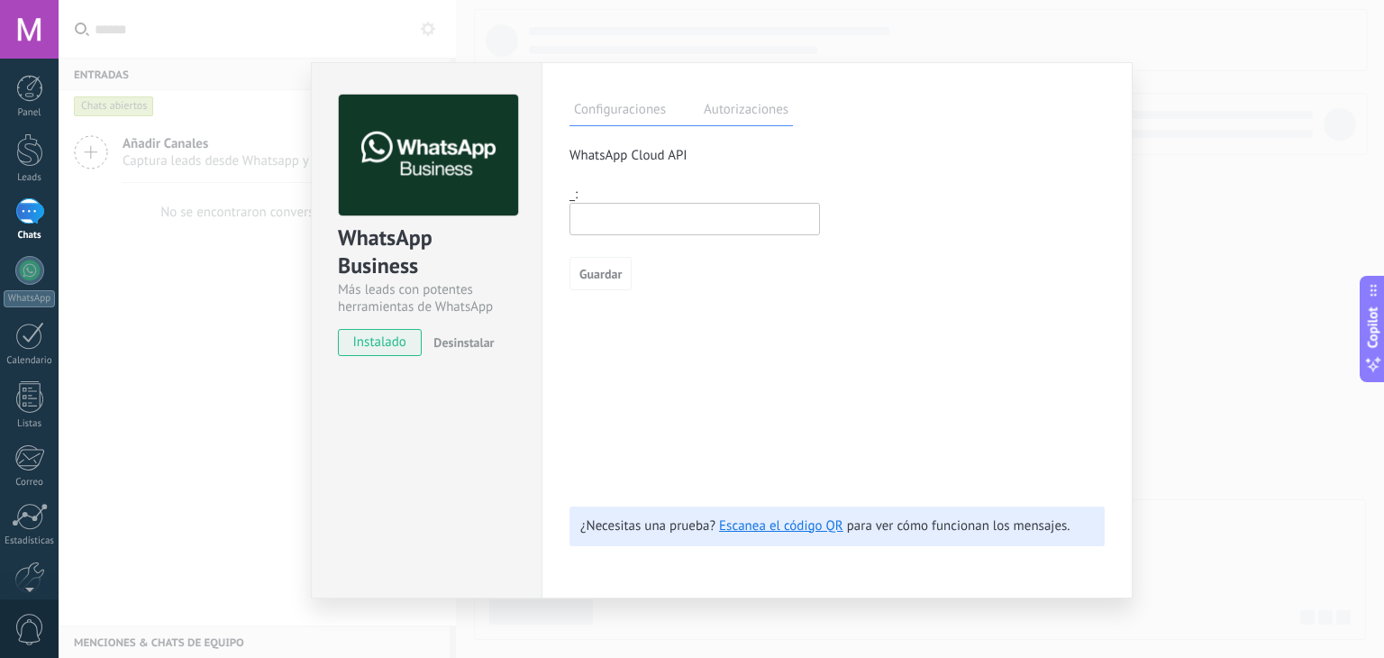
click at [142, 234] on div "WhatsApp Business Más leads con potentes herramientas de WhatsApp instalado Des…" at bounding box center [721, 329] width 1325 height 658
click at [200, 152] on div "WhatsApp Business Más leads con potentes herramientas de WhatsApp instalado Des…" at bounding box center [721, 329] width 1325 height 658
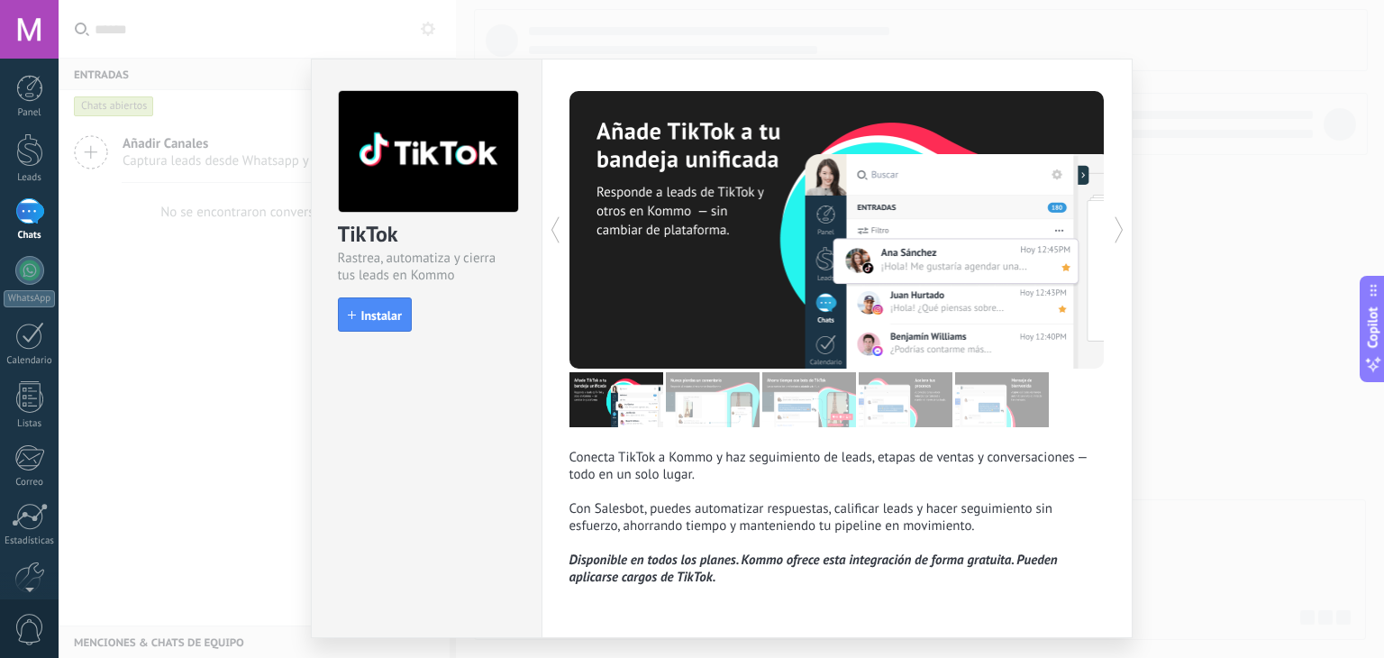
click at [184, 305] on div "TikTok Rastrea, automatiza y cierra tus leads en Kommo install Instalar Conecta…" at bounding box center [721, 329] width 1325 height 658
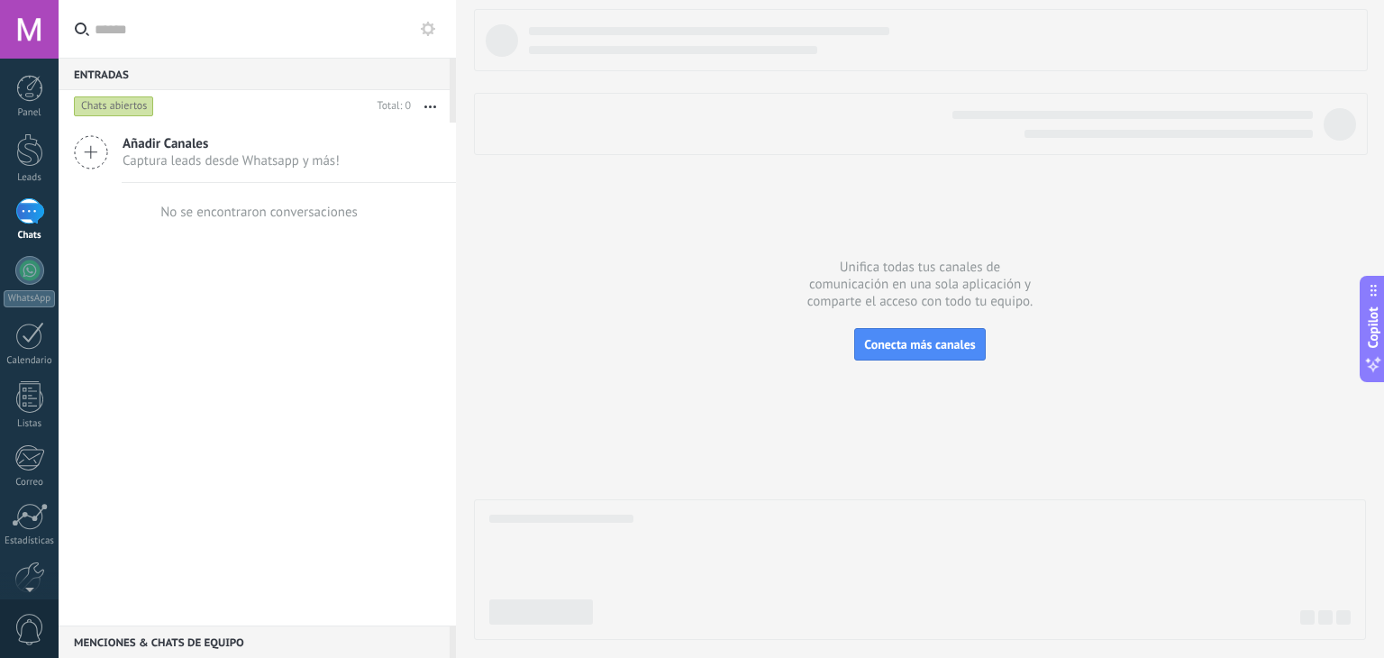
click at [190, 177] on div "Añadir Canales Captura leads desde Whatsapp y más!" at bounding box center [257, 153] width 397 height 60
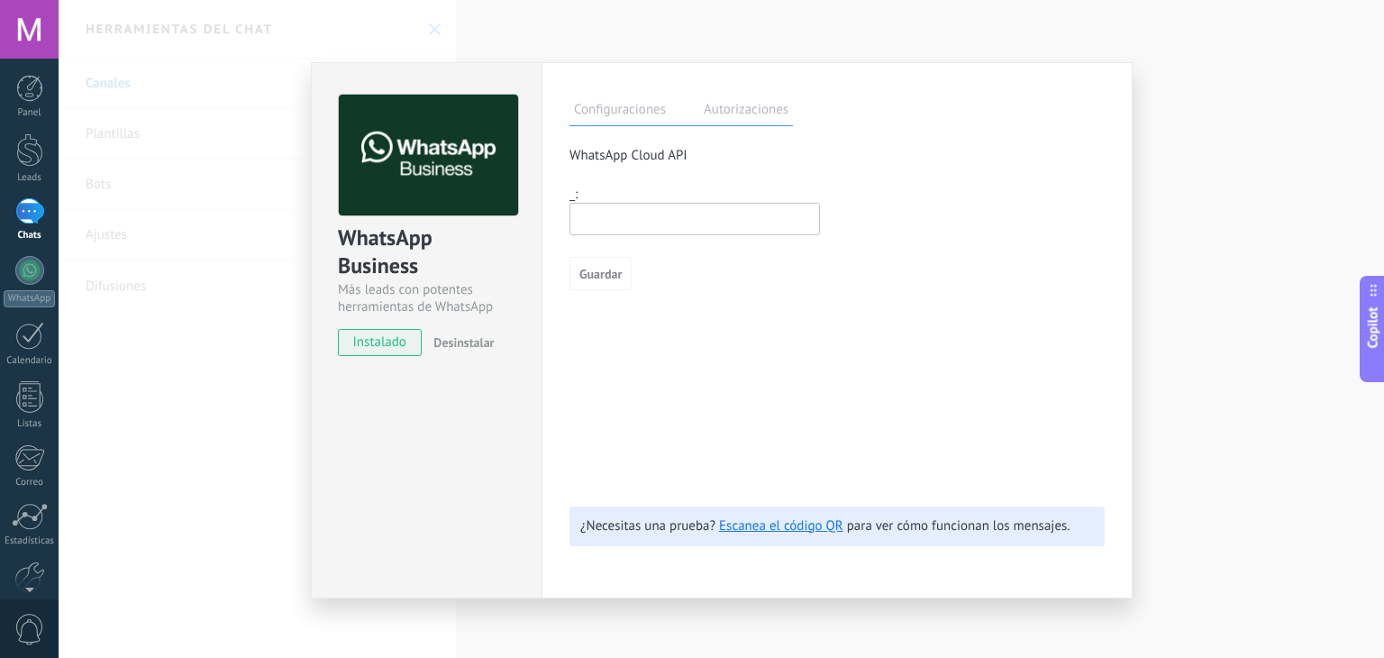
click at [587, 221] on input "text" at bounding box center [694, 219] width 250 height 32
click at [733, 118] on label "Autorizaciones" at bounding box center [746, 112] width 94 height 26
click at [577, 109] on label "Configuraciones" at bounding box center [619, 112] width 101 height 26
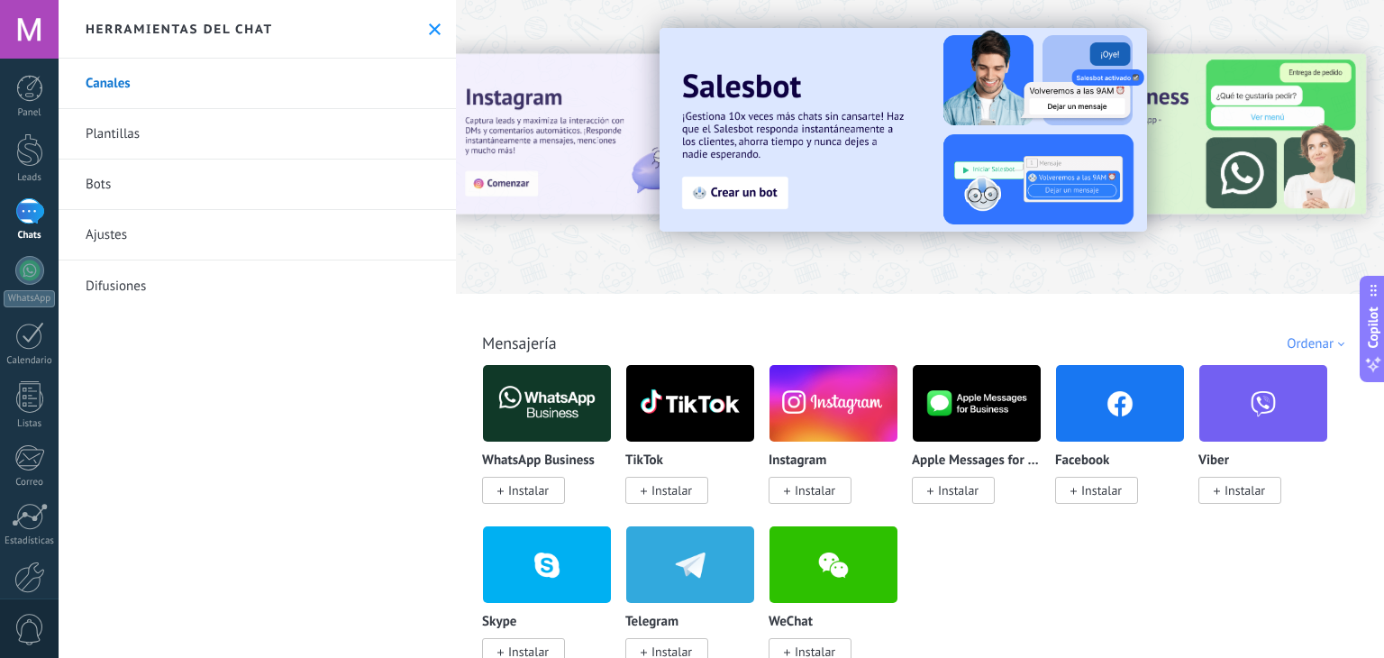
click at [297, 135] on link "Plantillas" at bounding box center [257, 134] width 397 height 50
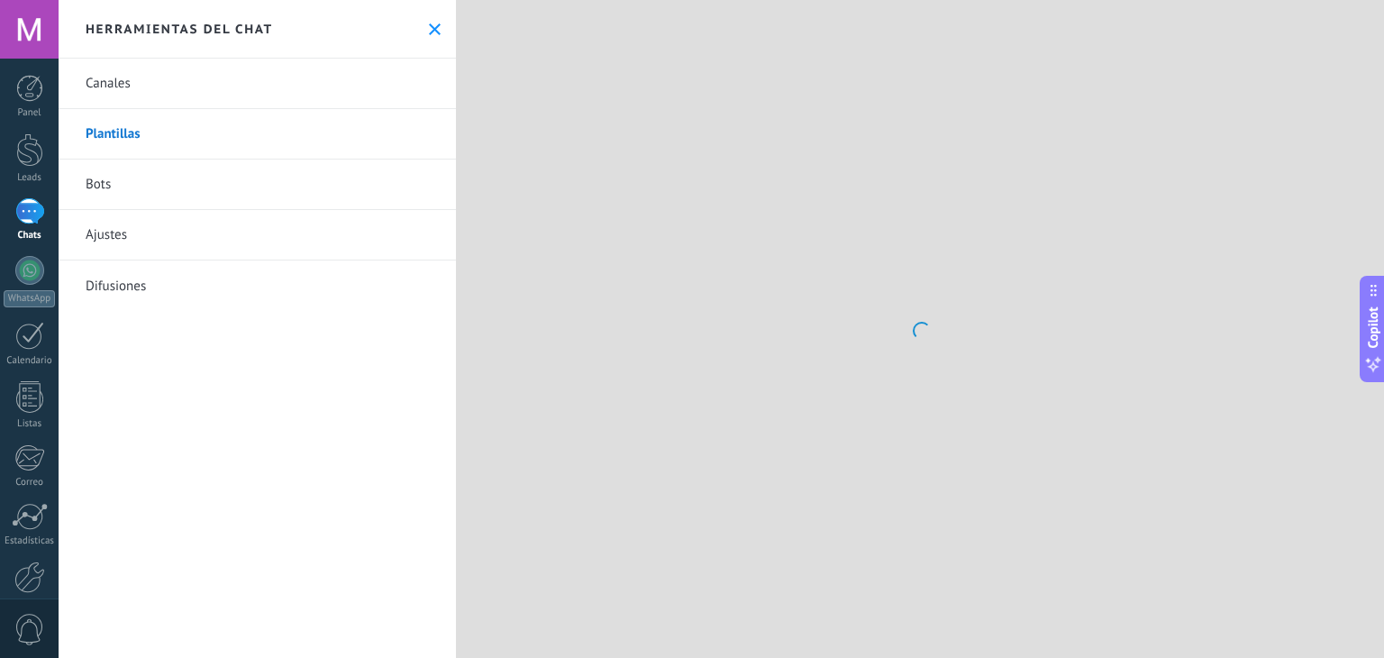
click at [167, 84] on link "Canales" at bounding box center [257, 84] width 397 height 50
click at [418, 34] on div "Herramientas del chat" at bounding box center [257, 29] width 397 height 59
click at [431, 32] on use at bounding box center [435, 29] width 12 height 12
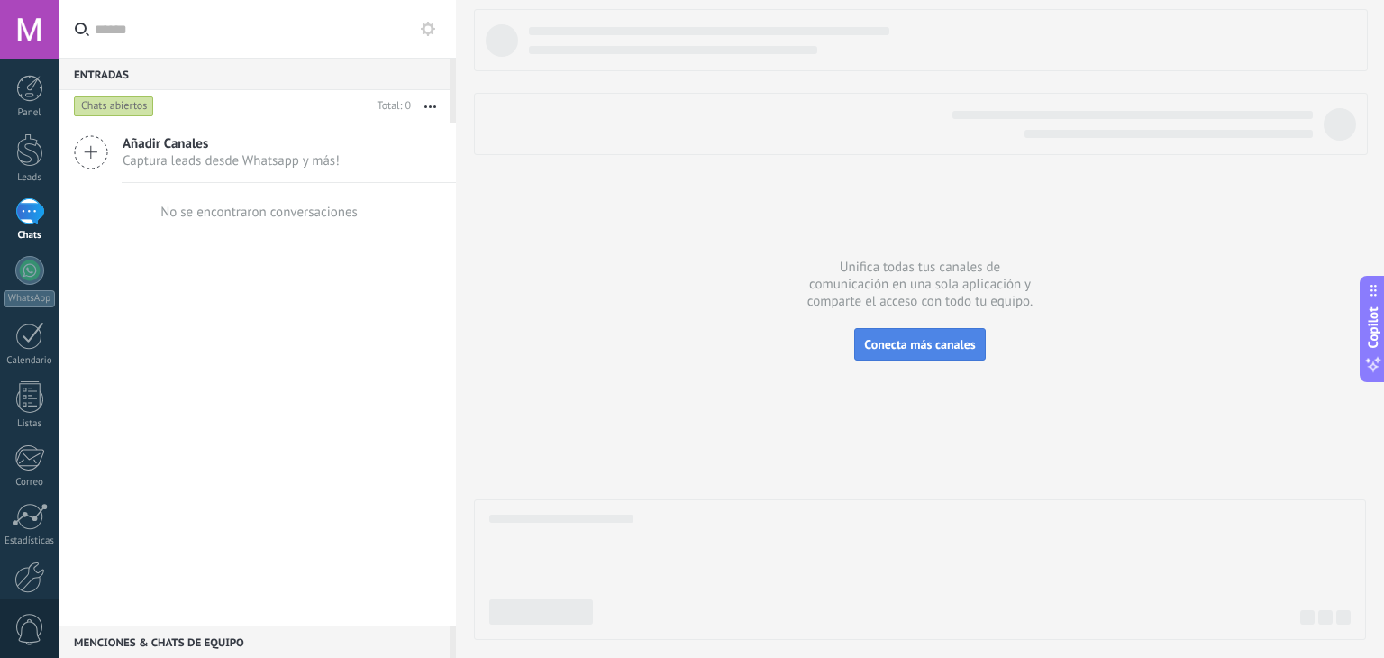
click at [915, 354] on button "Conecta más canales" at bounding box center [919, 344] width 131 height 32
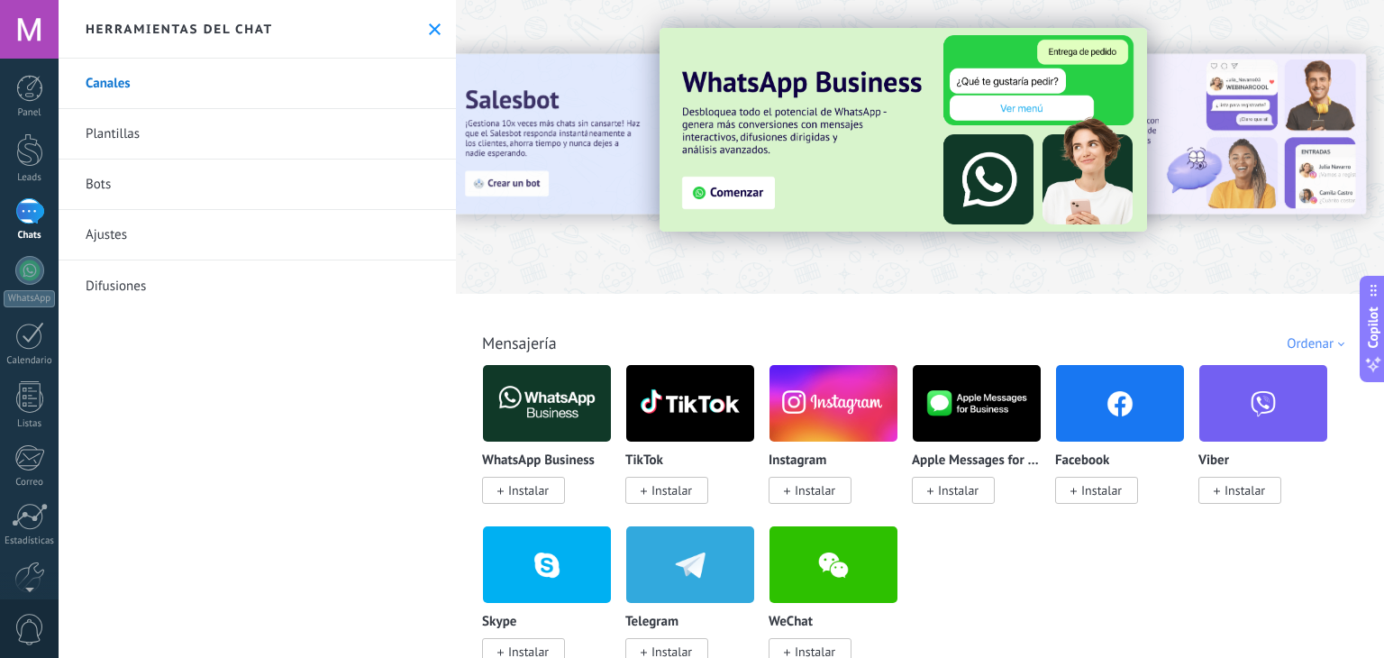
click at [546, 400] on img at bounding box center [547, 402] width 128 height 87
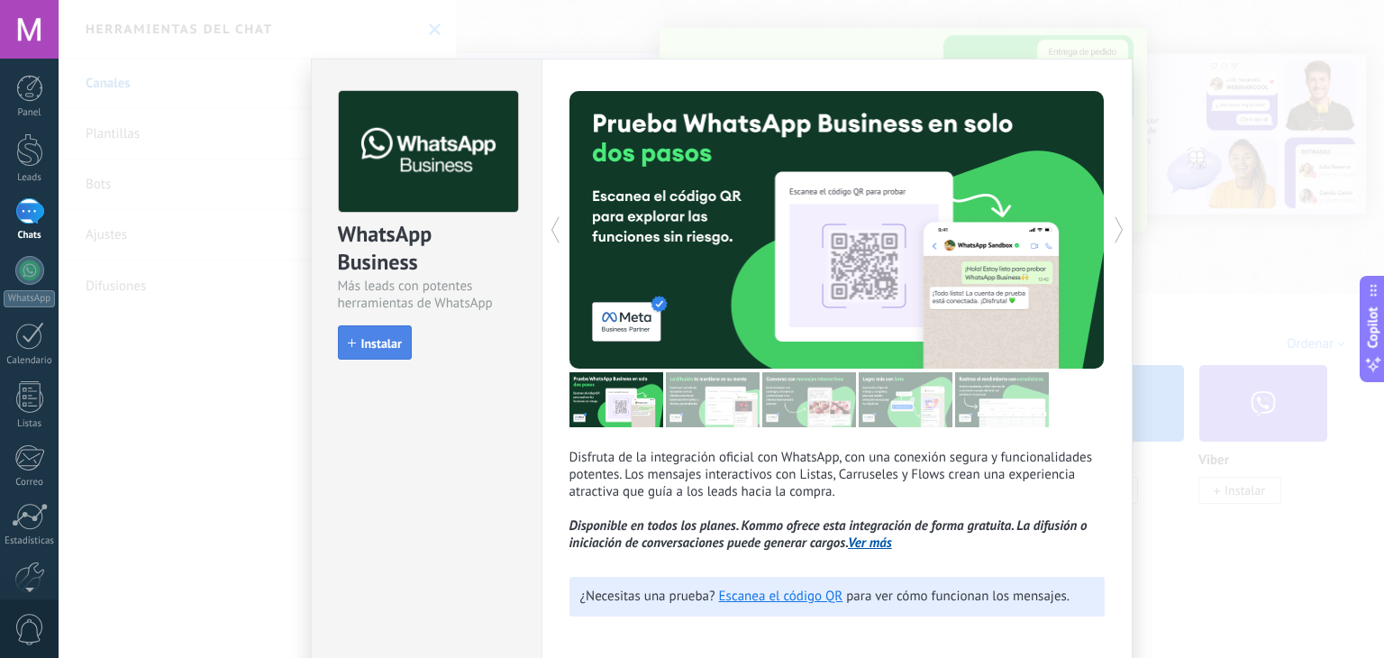
click at [349, 340] on icon "button" at bounding box center [352, 343] width 8 height 8
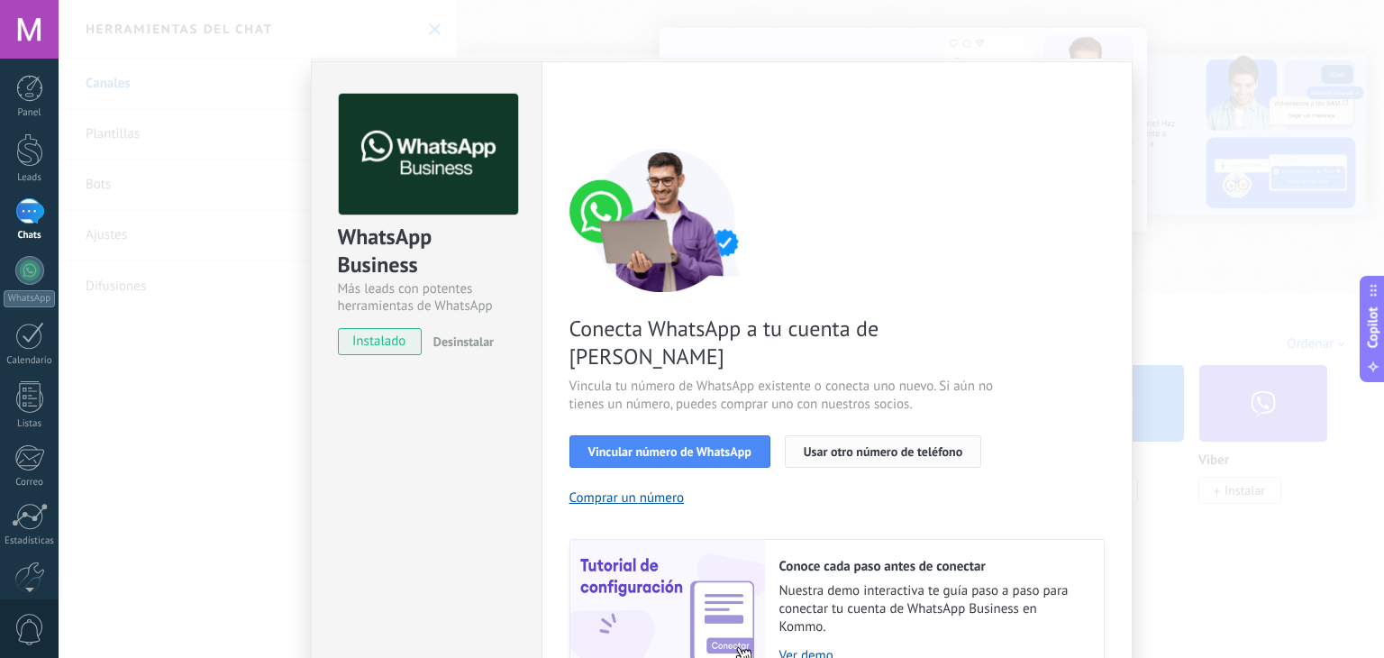
click at [827, 445] on span "Usar otro número de teléfono" at bounding box center [883, 451] width 159 height 13
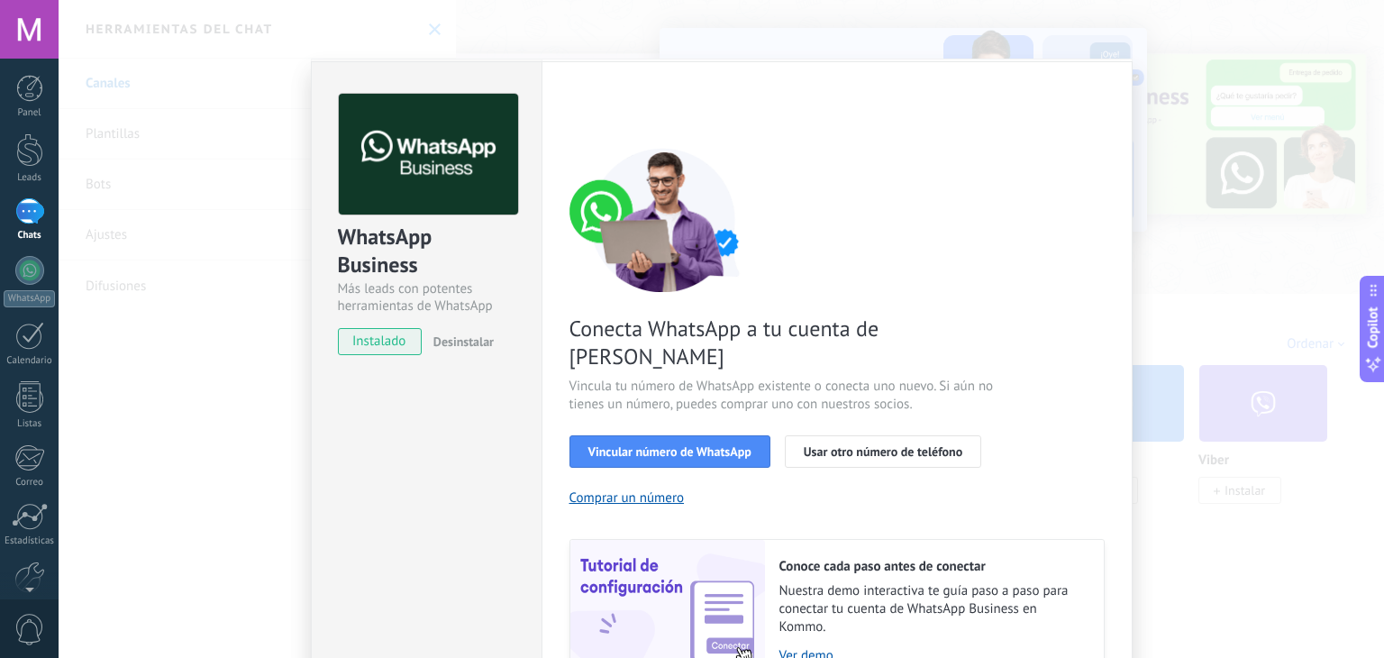
click at [884, 25] on div "WhatsApp Business Más leads con potentes herramientas de WhatsApp instalado Des…" at bounding box center [721, 329] width 1325 height 658
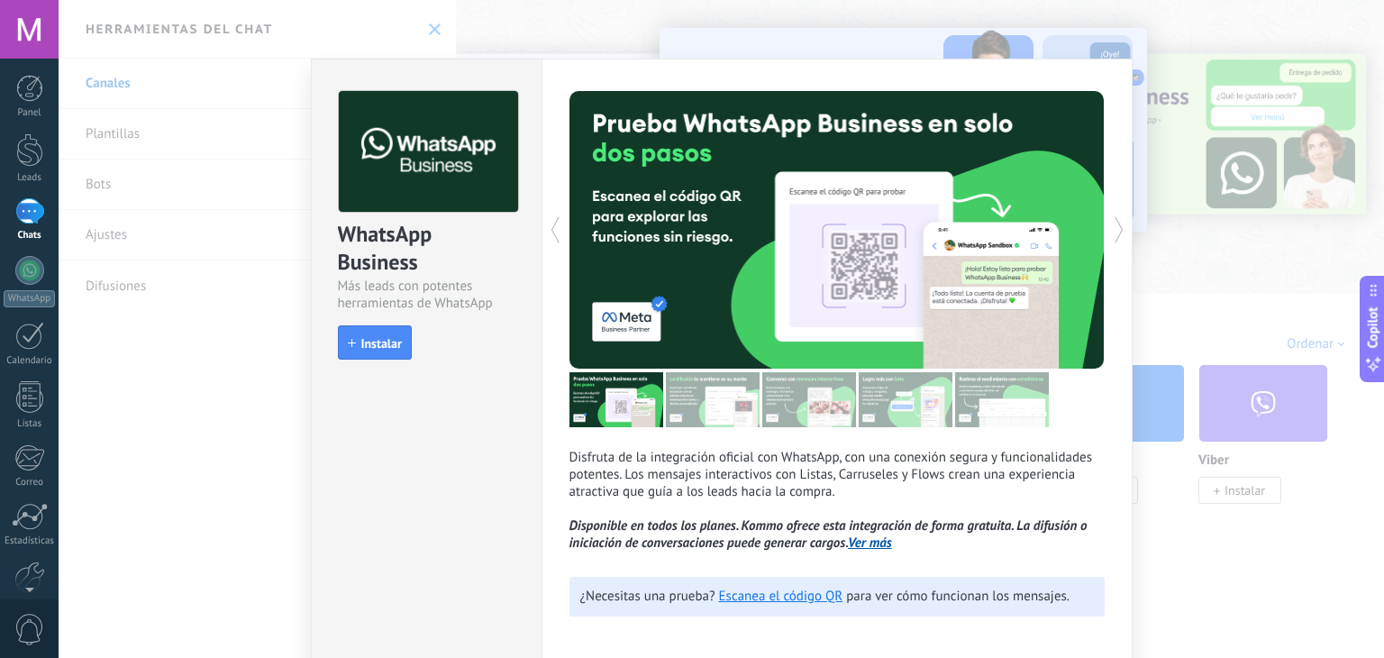
click at [883, 27] on div "WhatsApp Business Más leads con potentes herramientas de WhatsApp install Insta…" at bounding box center [721, 329] width 1325 height 658
